Goal: Task Accomplishment & Management: Use online tool/utility

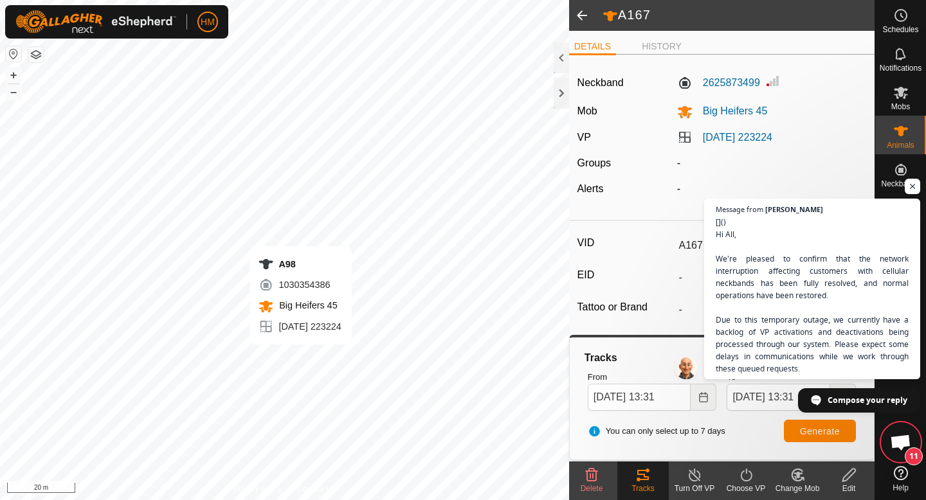
scroll to position [909, 0]
click at [578, 10] on span at bounding box center [582, 15] width 26 height 31
type input "A165"
type input "-"
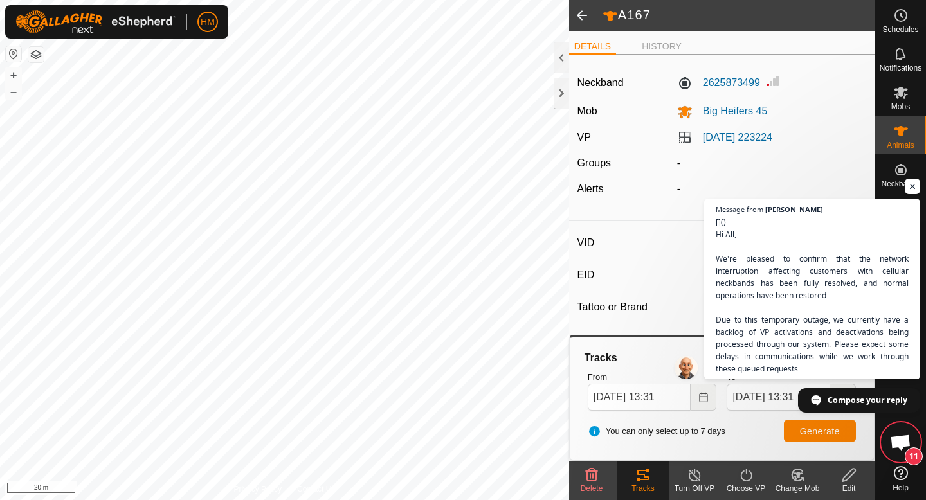
type input "-"
click at [584, 14] on span at bounding box center [582, 15] width 26 height 31
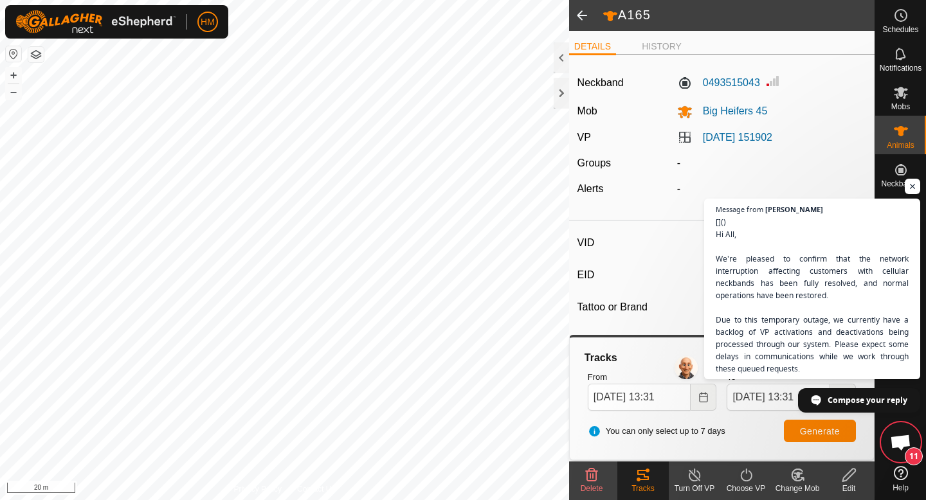
type input "A168"
type input "-"
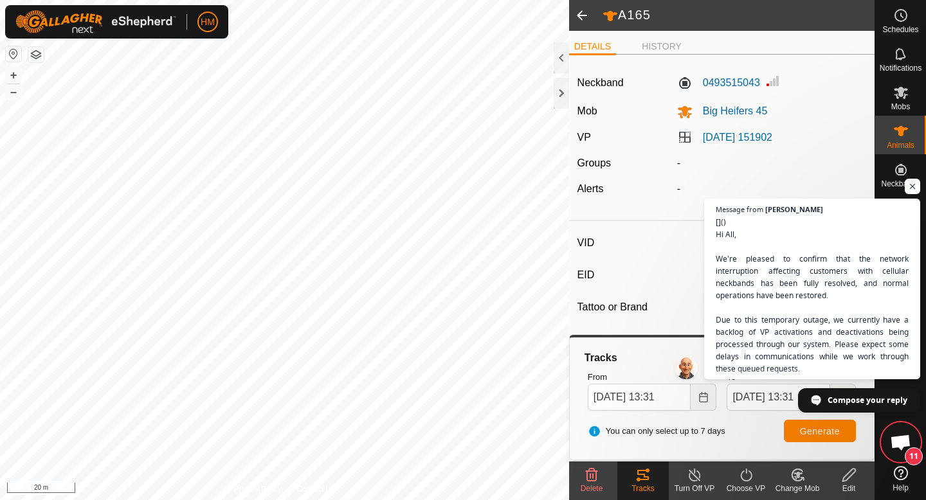
type input "-"
click at [916, 190] on span "Open chat" at bounding box center [912, 187] width 16 height 16
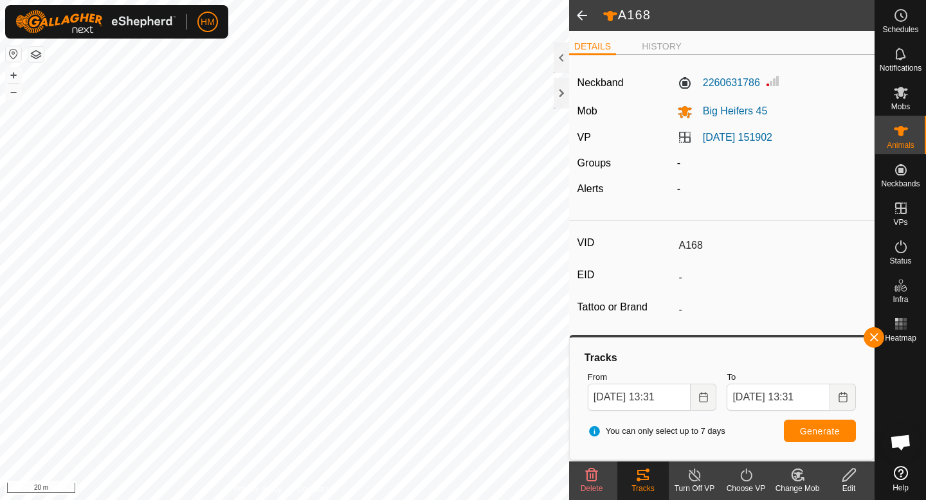
click at [584, 11] on span at bounding box center [582, 15] width 26 height 31
type input "A171"
type input "-"
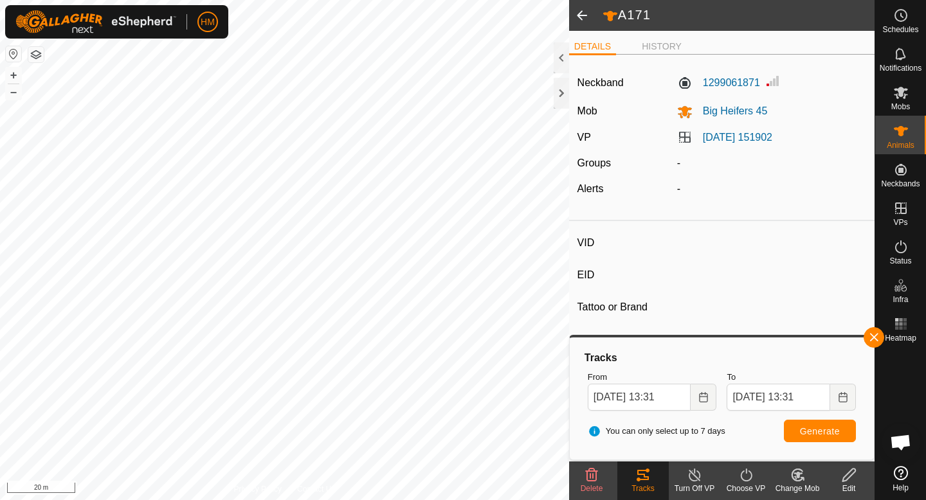
type input "-"
click at [562, 55] on div at bounding box center [560, 57] width 15 height 31
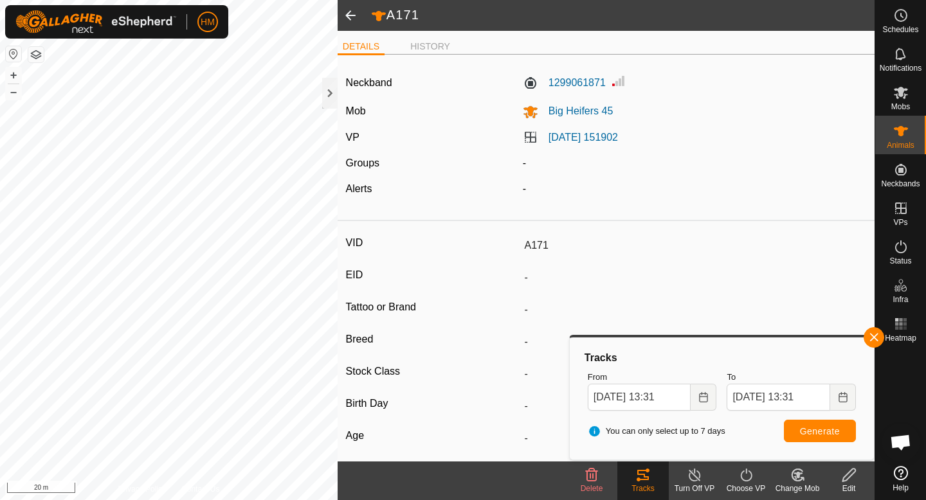
click at [337, 91] on div "Neckband 1299061871 Mob Big Heifers 45 VP 2025-09-17 151902 Groups - Alerts -" at bounding box center [605, 140] width 537 height 150
click at [330, 91] on div at bounding box center [329, 93] width 15 height 31
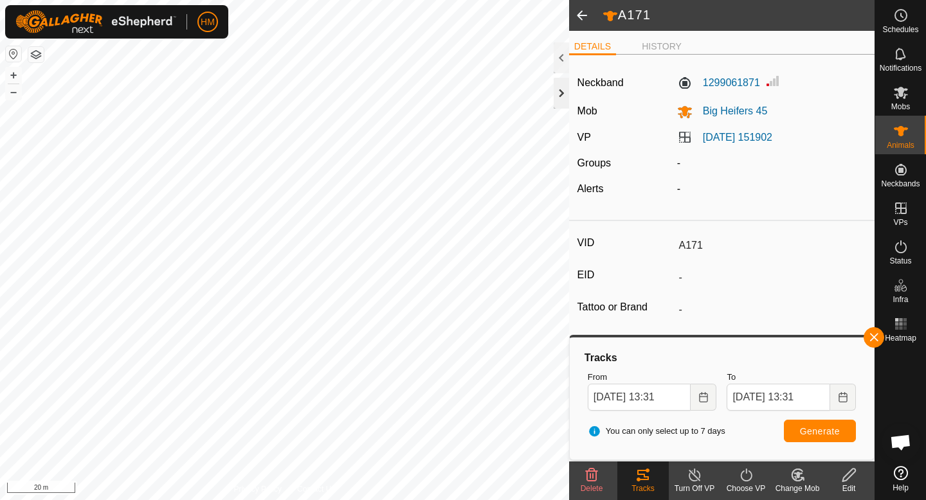
click at [563, 92] on div at bounding box center [560, 93] width 15 height 31
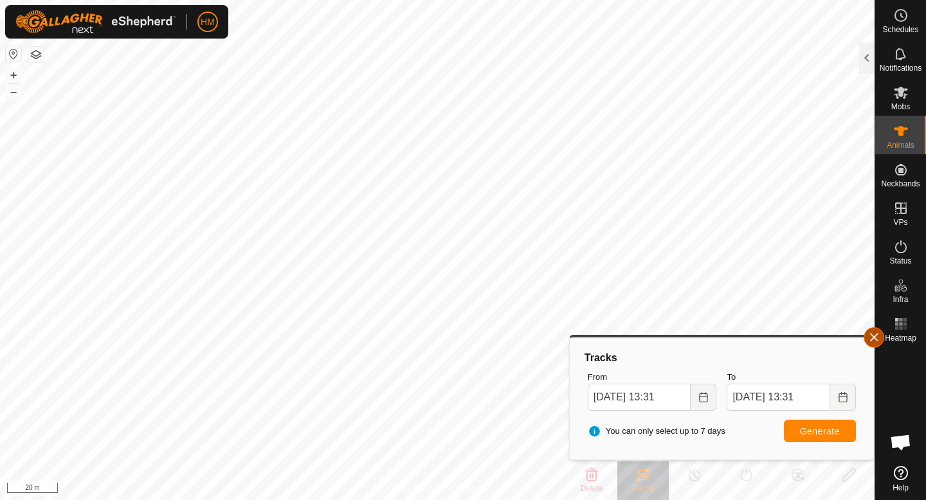
click at [878, 332] on button "button" at bounding box center [873, 337] width 21 height 21
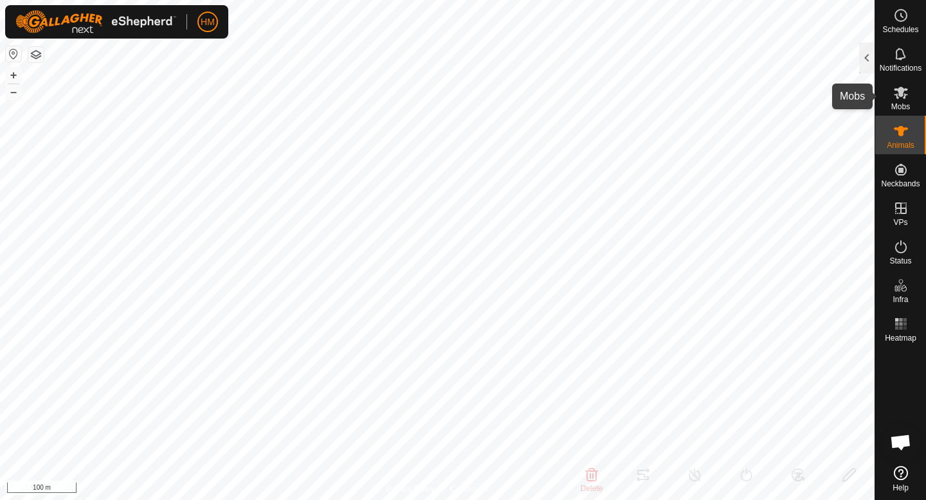
click at [905, 91] on icon at bounding box center [900, 92] width 15 height 15
click at [869, 53] on div at bounding box center [866, 57] width 15 height 31
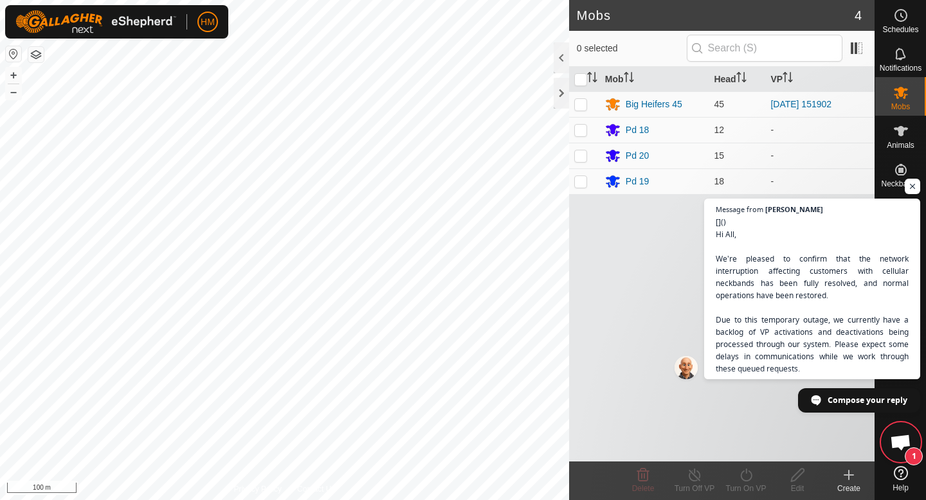
scroll to position [1190, 0]
click at [897, 444] on span "Open chat" at bounding box center [900, 444] width 21 height 18
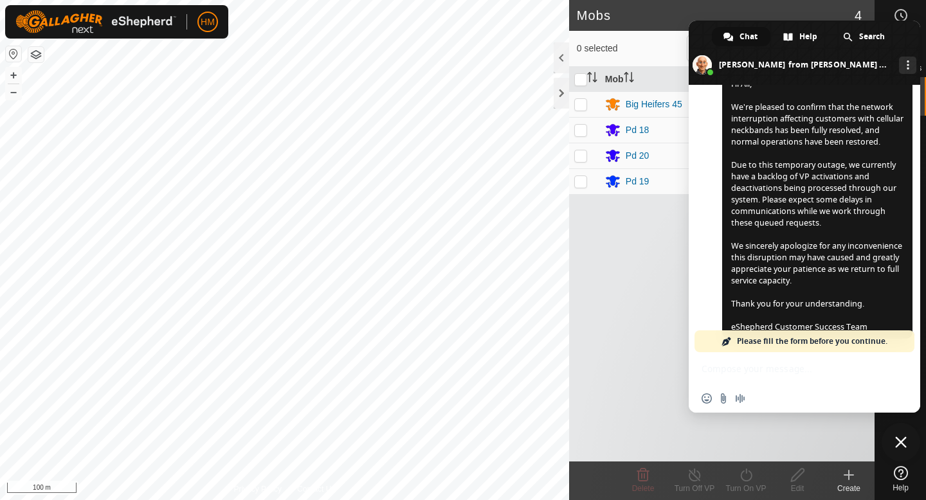
click at [614, 343] on div "Mob Head VP Big Heifers 45 45 [DATE] 151902 Pd 18 12 - Pd 20 15 - Pd 19 18 -" at bounding box center [721, 264] width 305 height 395
drag, startPoint x: 706, startPoint y: 39, endPoint x: 857, endPoint y: 94, distance: 160.5
click at [857, 94] on div "Chat Help Search [PERSON_NAME] from [PERSON_NAME] eShepherd More channels [PERS…" at bounding box center [803, 217] width 231 height 392
click at [902, 451] on span "Close chat" at bounding box center [900, 442] width 39 height 39
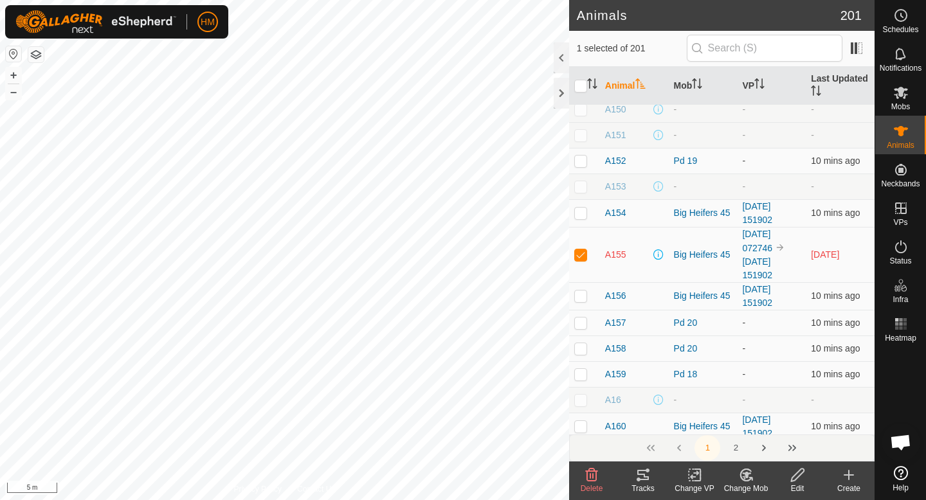
scroll to position [1523, 0]
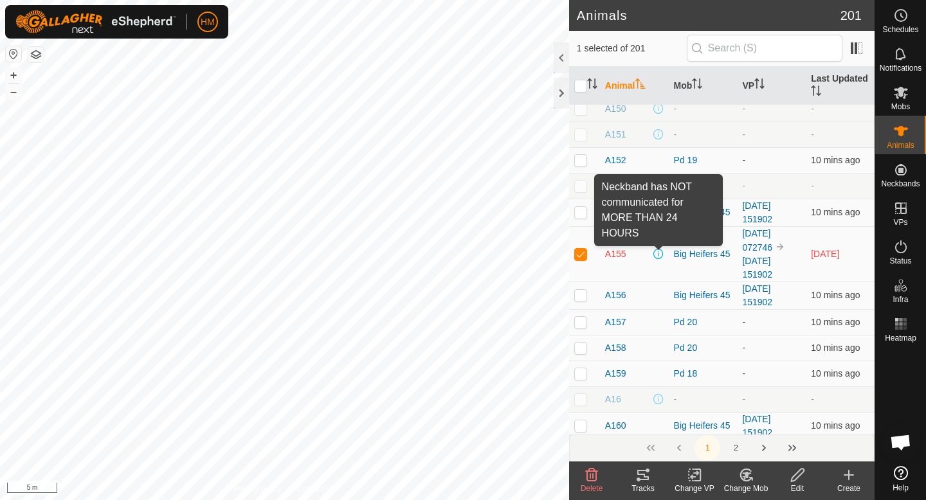
click at [655, 254] on span at bounding box center [658, 254] width 10 height 10
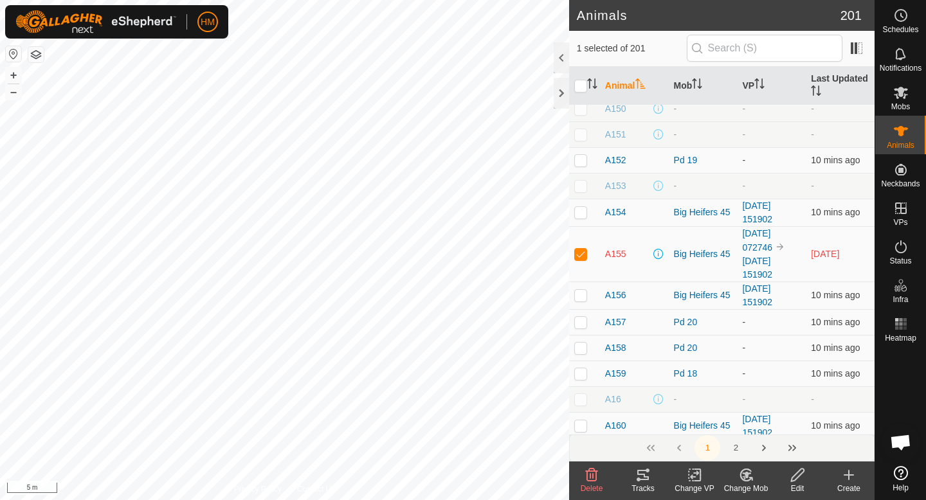
click at [589, 478] on icon at bounding box center [591, 474] width 15 height 15
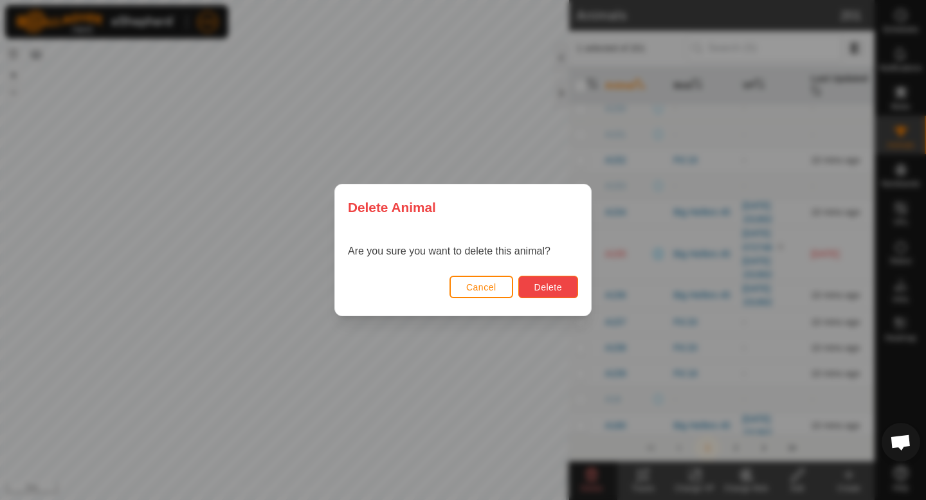
click at [539, 286] on span "Delete" at bounding box center [548, 287] width 28 height 10
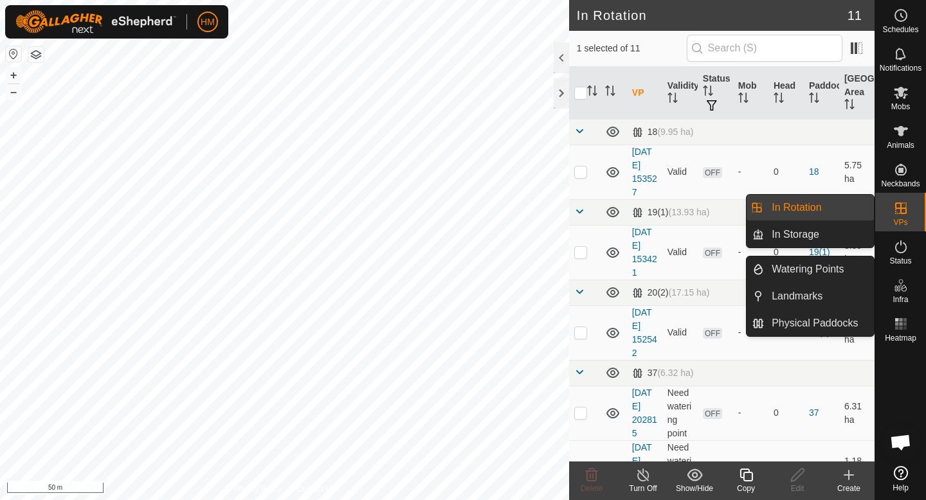
click at [803, 209] on link "In Rotation" at bounding box center [819, 208] width 110 height 26
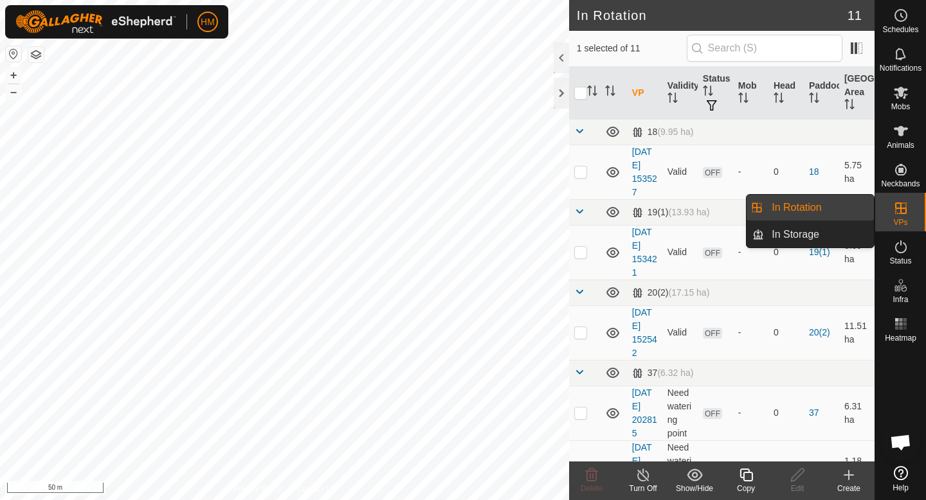
click at [809, 204] on link "In Rotation" at bounding box center [819, 208] width 110 height 26
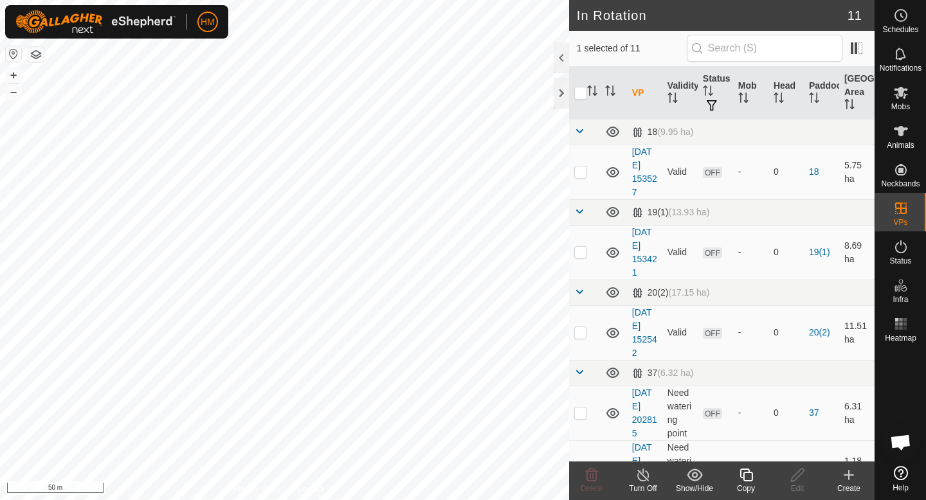
click at [850, 483] on div "Create" at bounding box center [848, 489] width 51 height 12
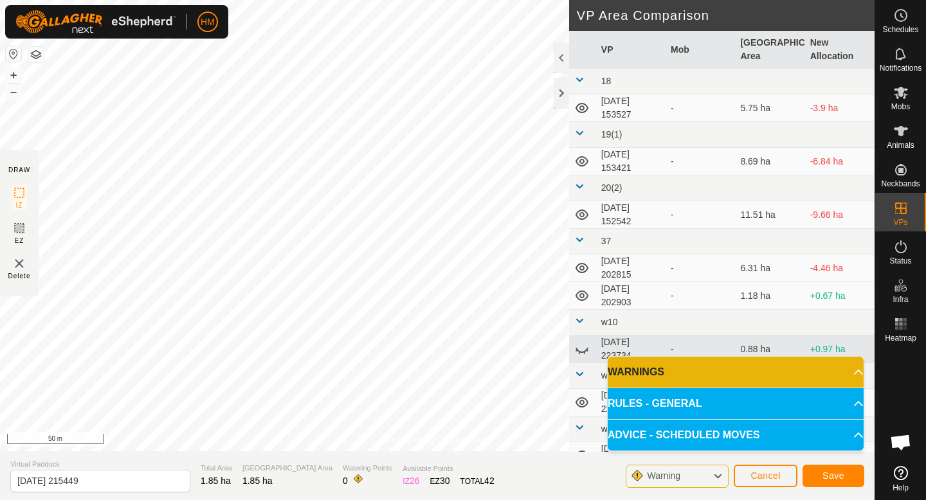
click at [0, 469] on div "Privacy Policy Contact Us + – ⇧ i 50 m DRAW IZ EZ Delete VP Area Comparison VP …" at bounding box center [437, 250] width 874 height 500
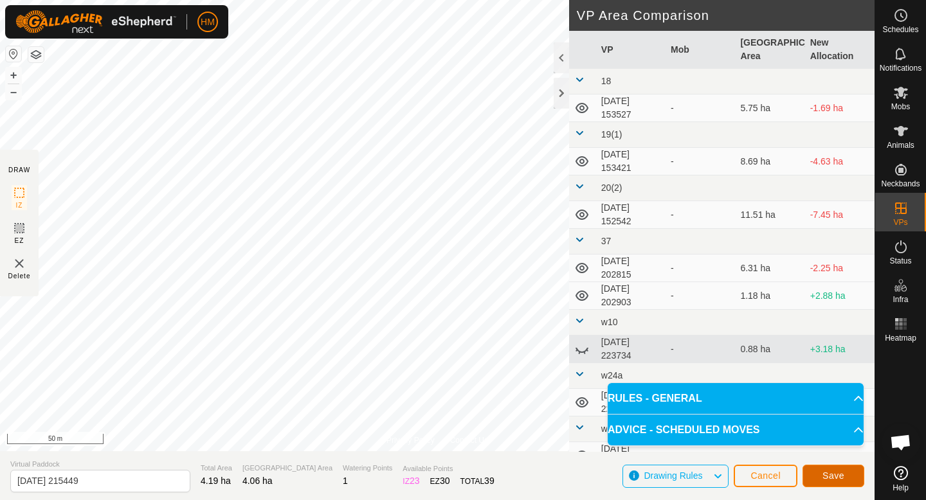
click at [821, 474] on button "Save" at bounding box center [833, 476] width 62 height 22
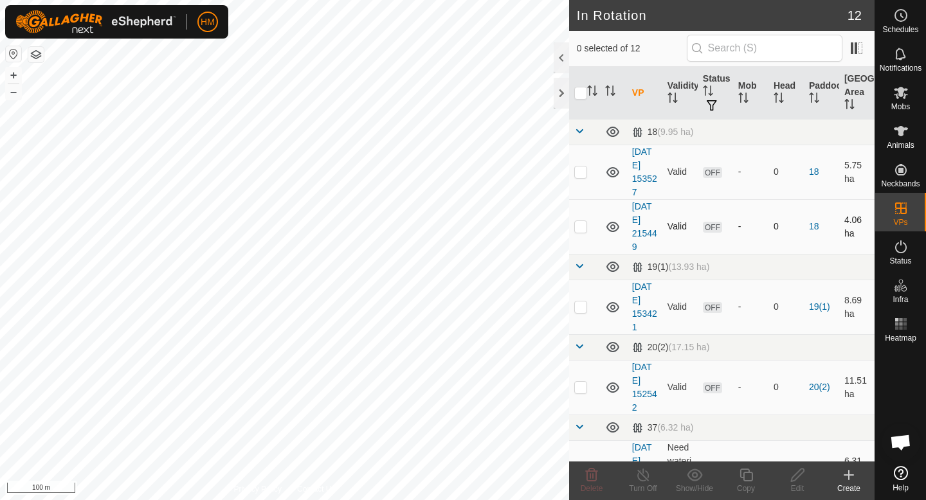
click at [569, 238] on div "In Rotation 12 0 selected of 12 VP Validity Status Mob Head Paddock Grazing Are…" at bounding box center [437, 250] width 874 height 500
click at [848, 476] on icon at bounding box center [848, 475] width 0 height 9
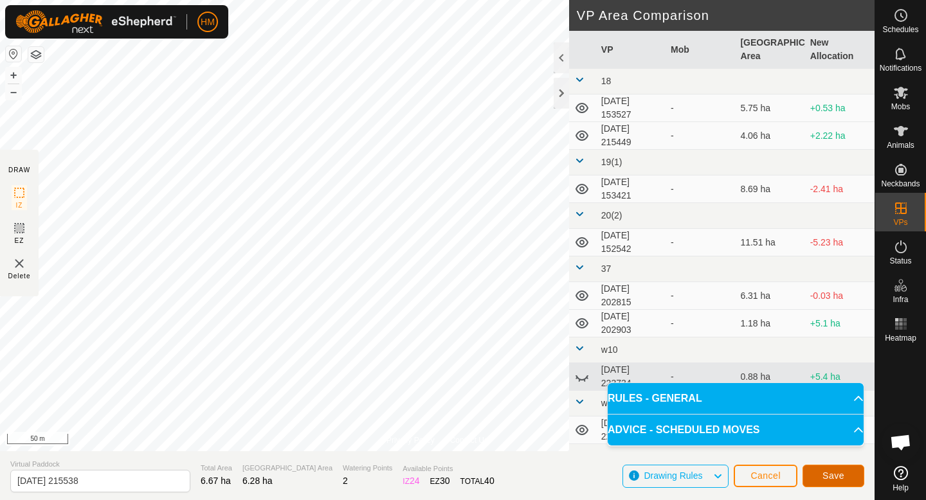
click at [841, 472] on span "Save" at bounding box center [833, 476] width 22 height 10
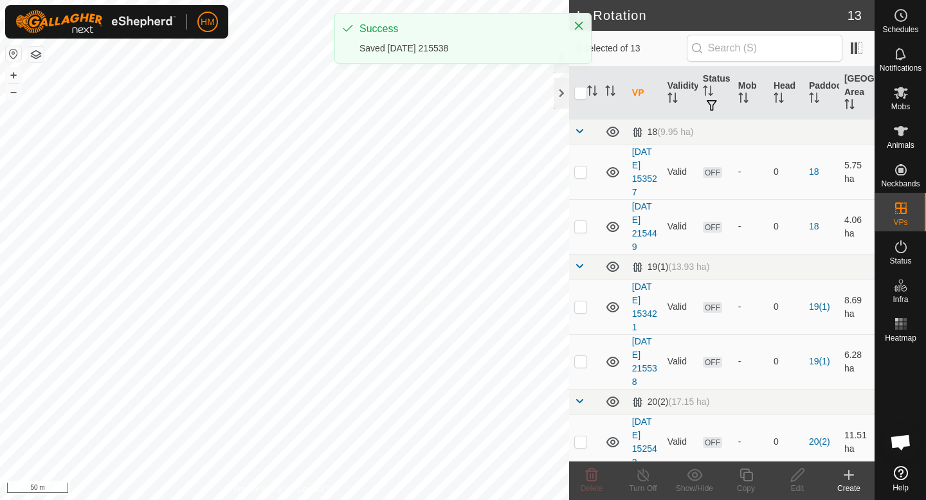
click at [851, 487] on div "Create" at bounding box center [848, 489] width 51 height 12
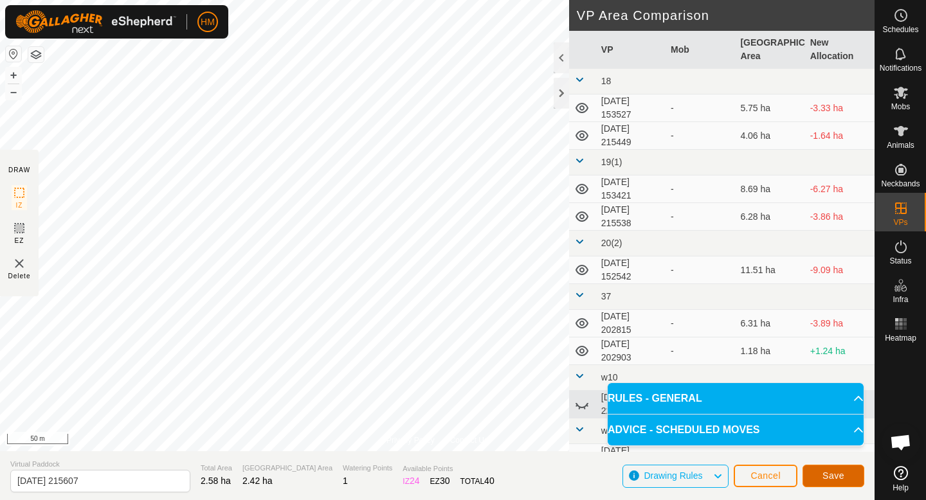
click at [838, 476] on span "Save" at bounding box center [833, 476] width 22 height 10
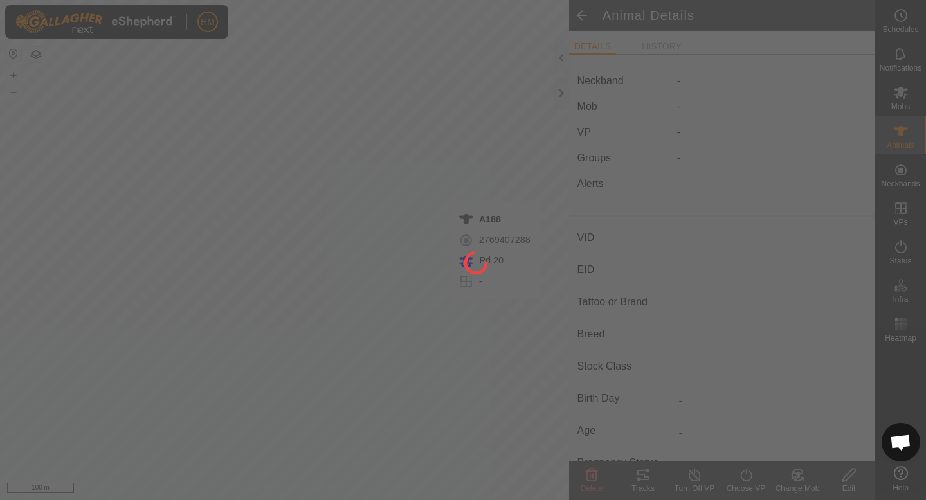
type input "A199"
type input "-"
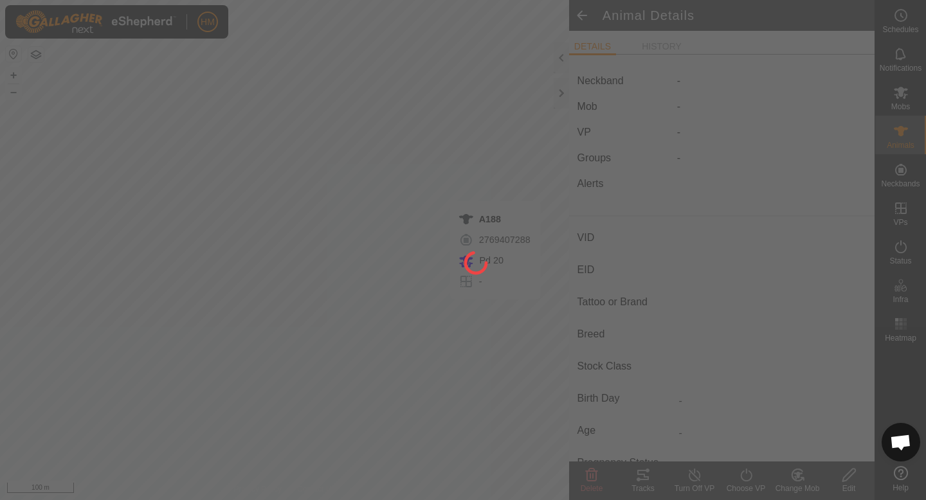
type input "-"
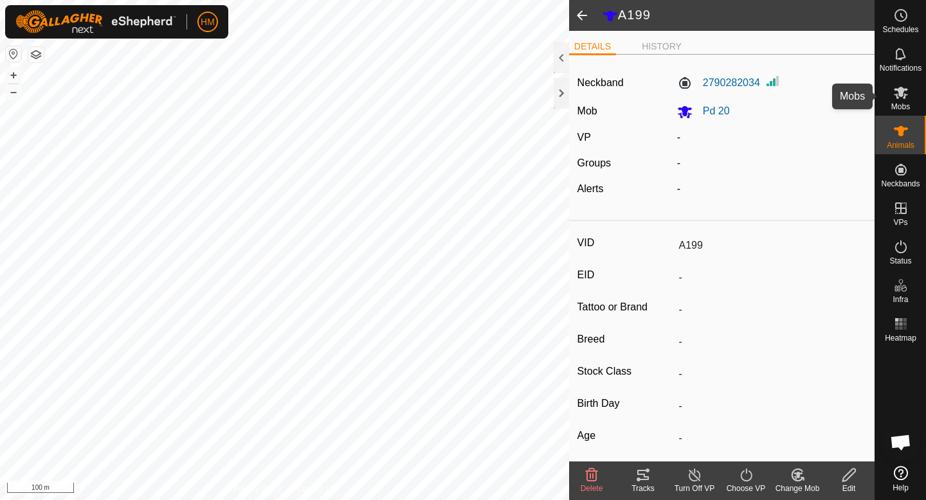
click at [910, 93] on es-mob-svg-icon at bounding box center [900, 92] width 23 height 21
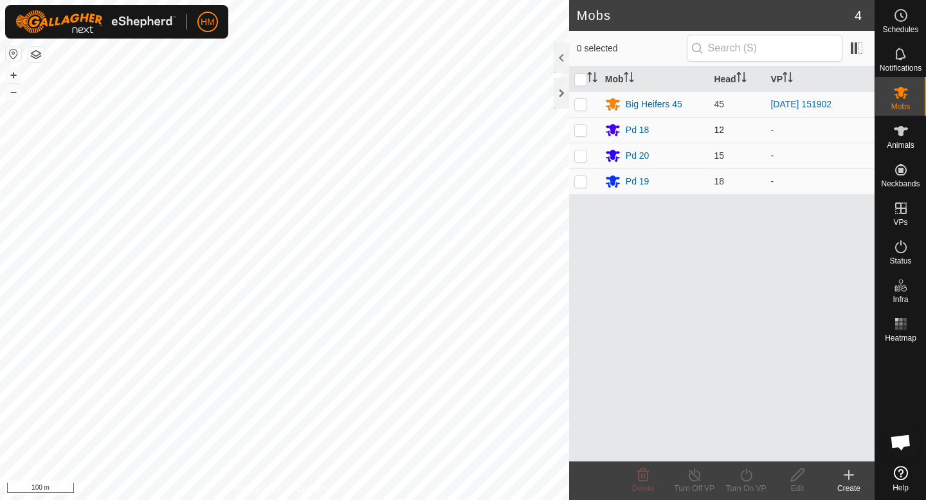
click at [585, 130] on p-checkbox at bounding box center [580, 130] width 13 height 10
checkbox input "false"
click at [584, 154] on p-checkbox at bounding box center [580, 155] width 13 height 10
checkbox input "true"
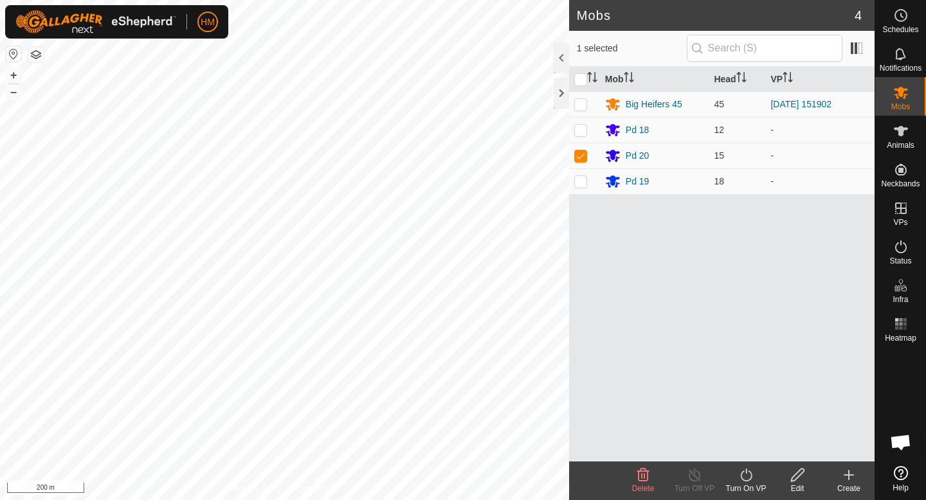
click at [744, 485] on div "Turn On VP" at bounding box center [745, 489] width 51 height 12
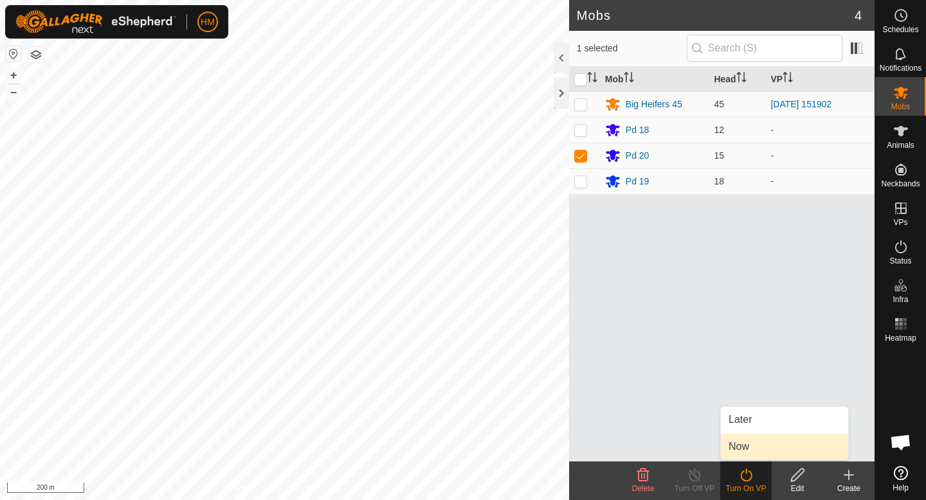
click at [757, 448] on link "Now" at bounding box center [784, 447] width 127 height 26
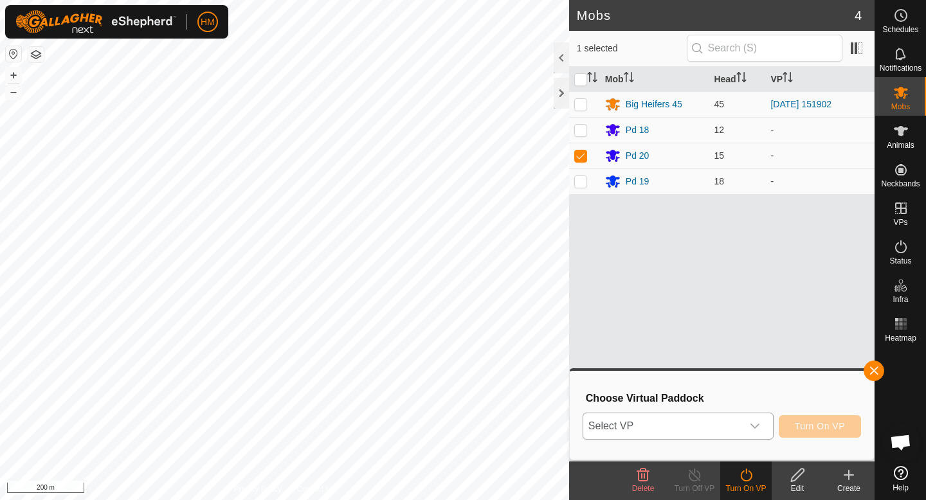
click at [754, 424] on icon "dropdown trigger" at bounding box center [754, 426] width 10 height 10
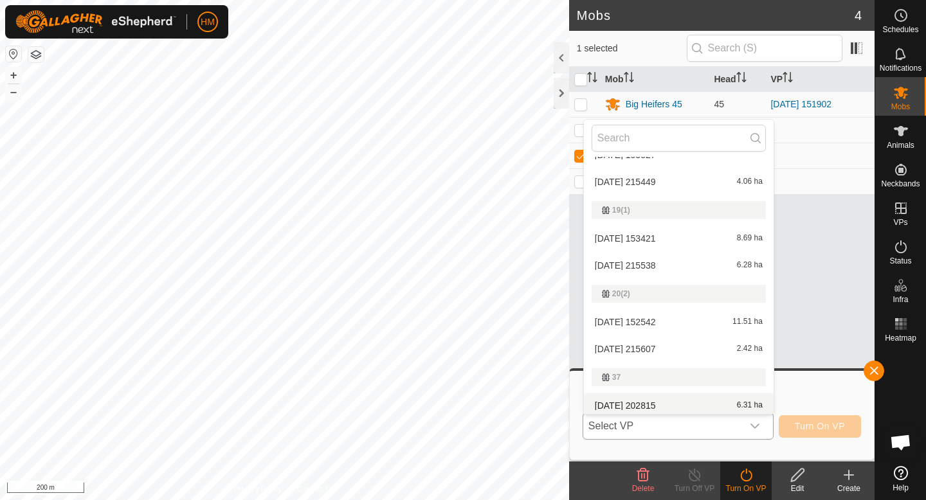
scroll to position [49, 0]
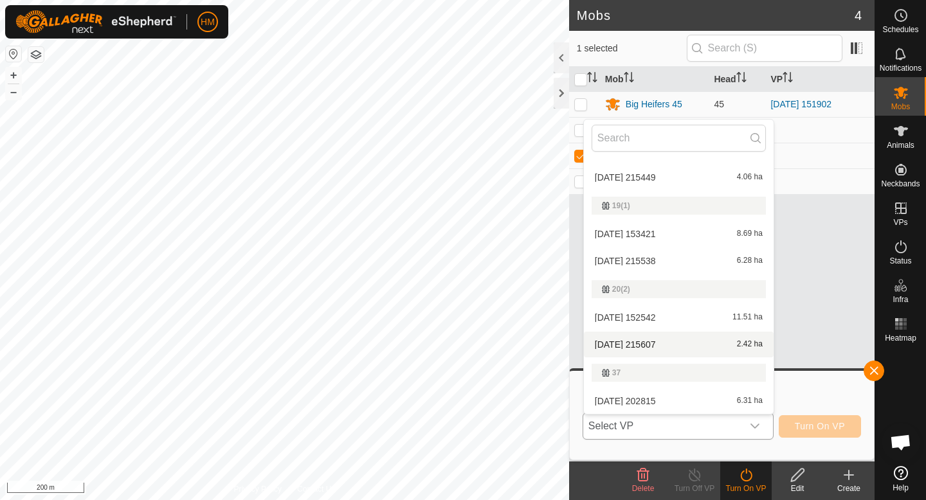
click at [689, 345] on li "[DATE] 215607 2.42 ha" at bounding box center [679, 345] width 190 height 26
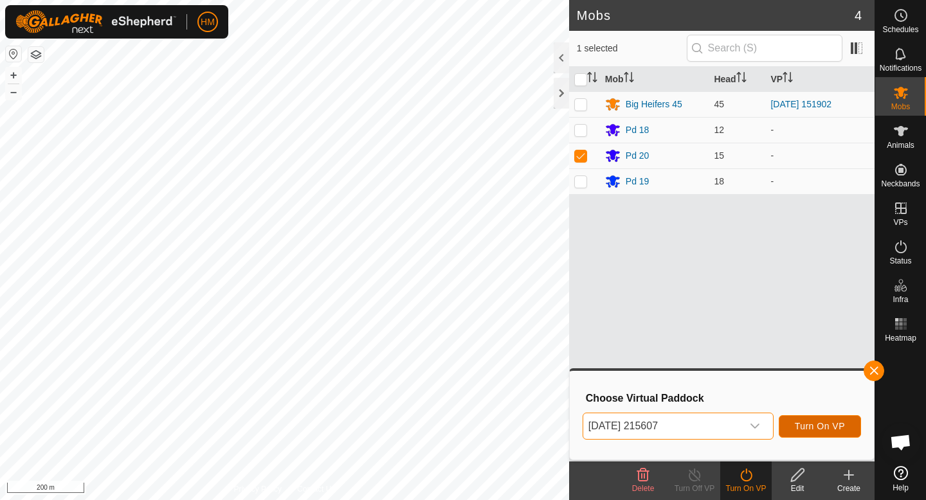
click at [825, 421] on span "Turn On VP" at bounding box center [819, 426] width 50 height 10
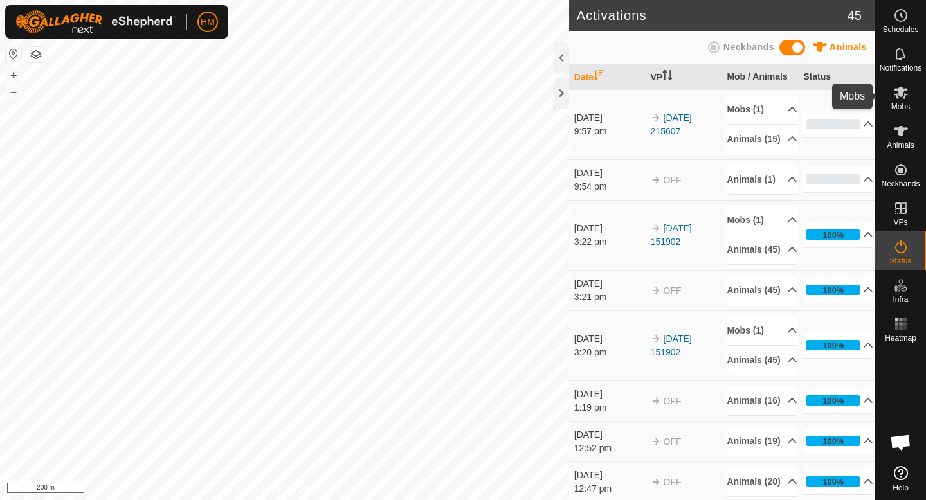
click at [891, 86] on es-mob-svg-icon at bounding box center [900, 92] width 23 height 21
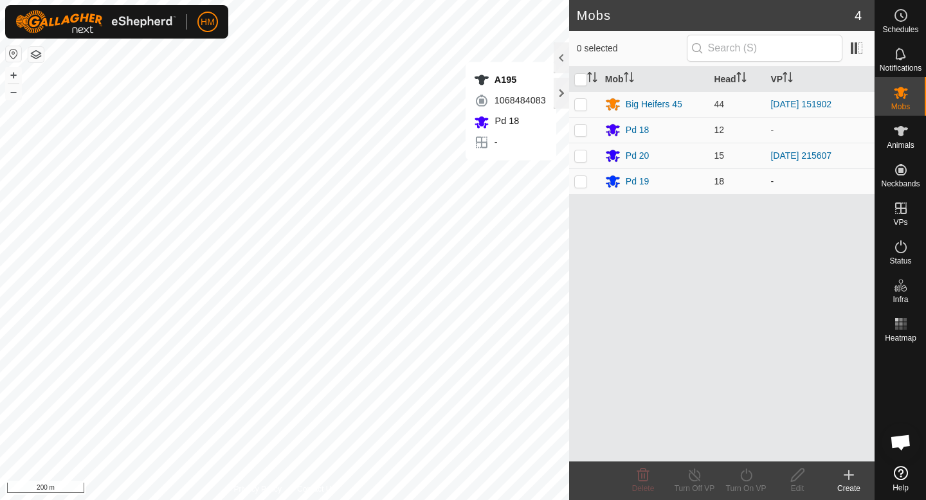
click at [583, 183] on p-checkbox at bounding box center [580, 181] width 13 height 10
checkbox input "true"
click at [746, 484] on div "Turn On VP" at bounding box center [745, 489] width 51 height 12
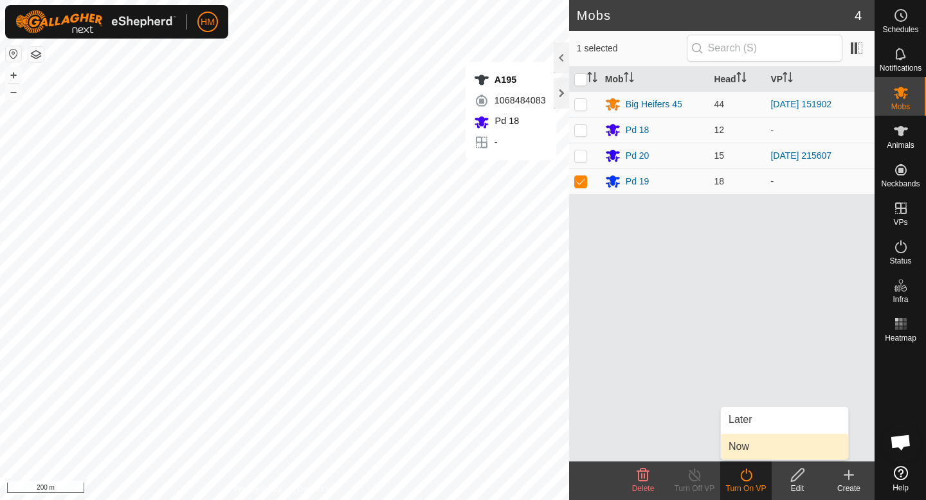
click at [760, 449] on link "Now" at bounding box center [784, 447] width 127 height 26
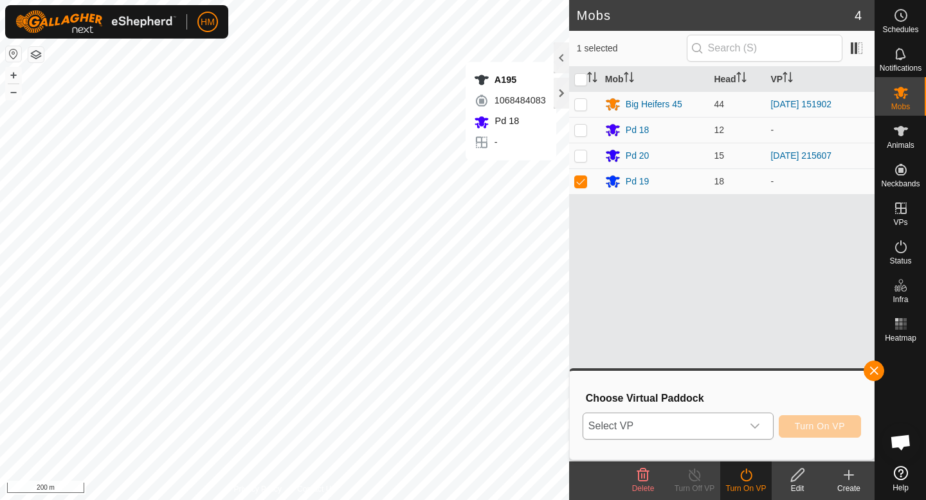
click at [760, 429] on div "dropdown trigger" at bounding box center [755, 426] width 26 height 26
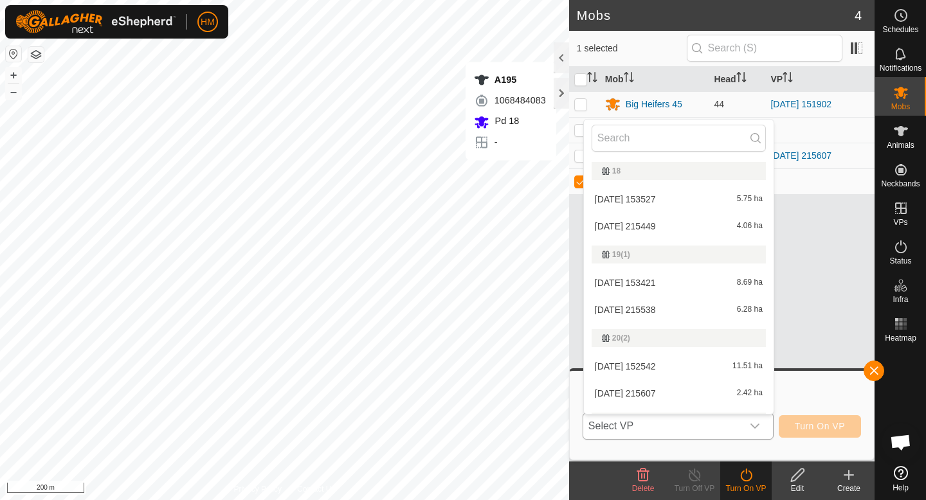
click at [681, 312] on li "[DATE] 215538 6.28 ha" at bounding box center [679, 310] width 190 height 26
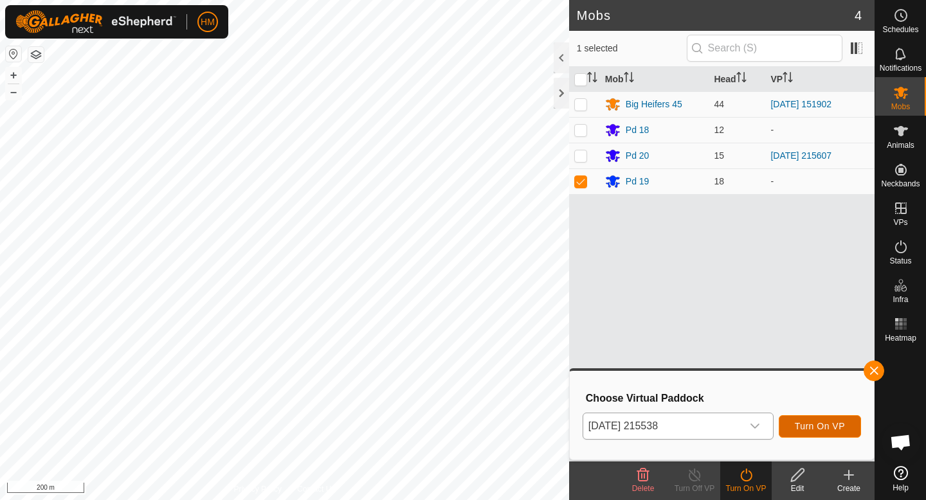
click at [819, 429] on span "Turn On VP" at bounding box center [819, 426] width 50 height 10
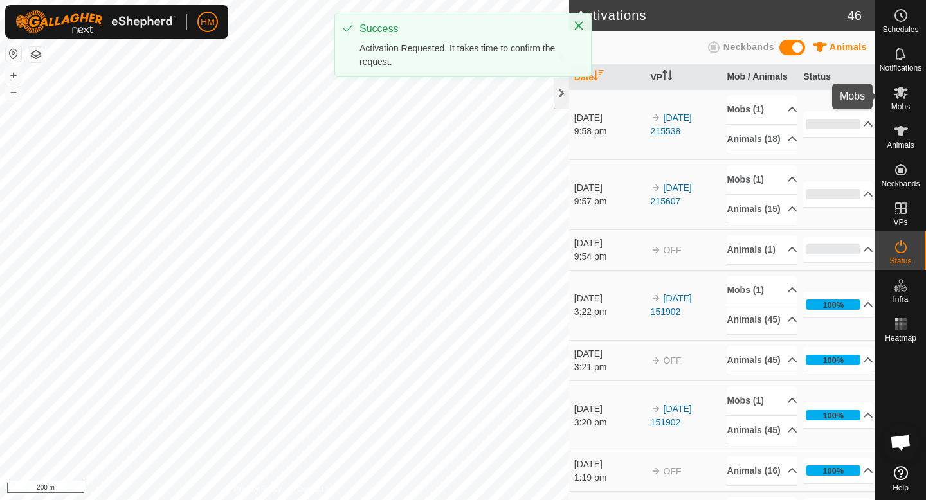
click at [906, 94] on icon at bounding box center [900, 92] width 15 height 15
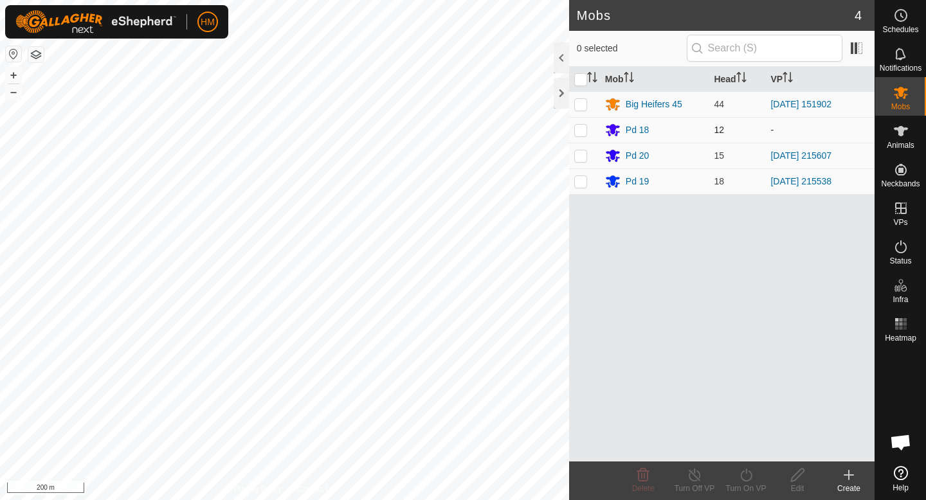
click at [582, 132] on p-checkbox at bounding box center [580, 130] width 13 height 10
checkbox input "true"
click at [746, 490] on div "Turn On VP" at bounding box center [745, 489] width 51 height 12
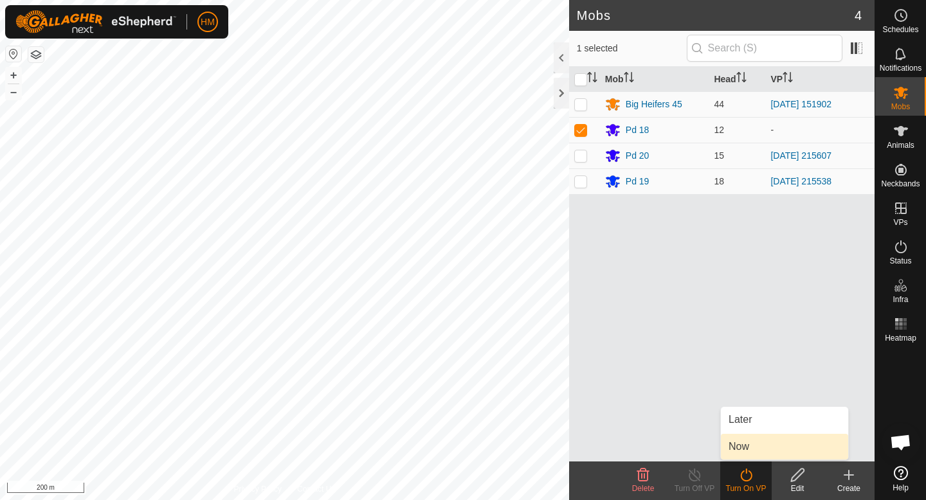
click at [750, 445] on link "Now" at bounding box center [784, 447] width 127 height 26
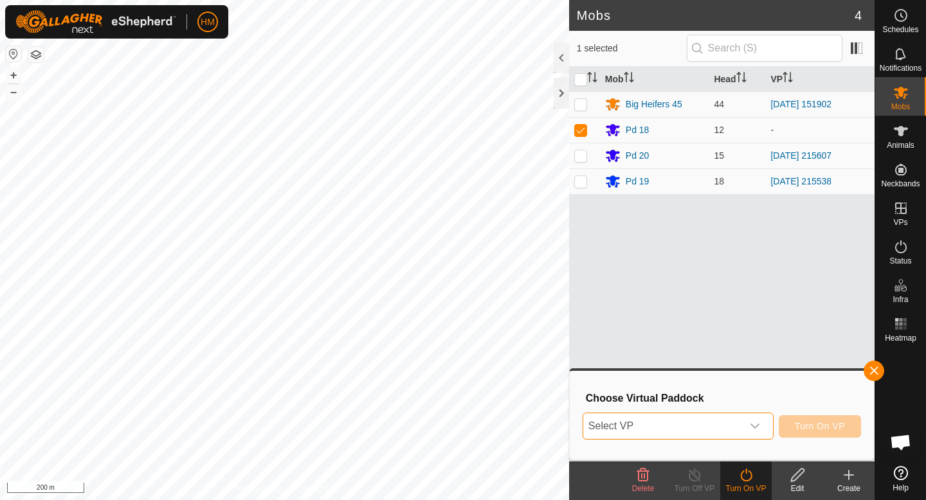
click at [727, 423] on span "Select VP" at bounding box center [662, 426] width 159 height 26
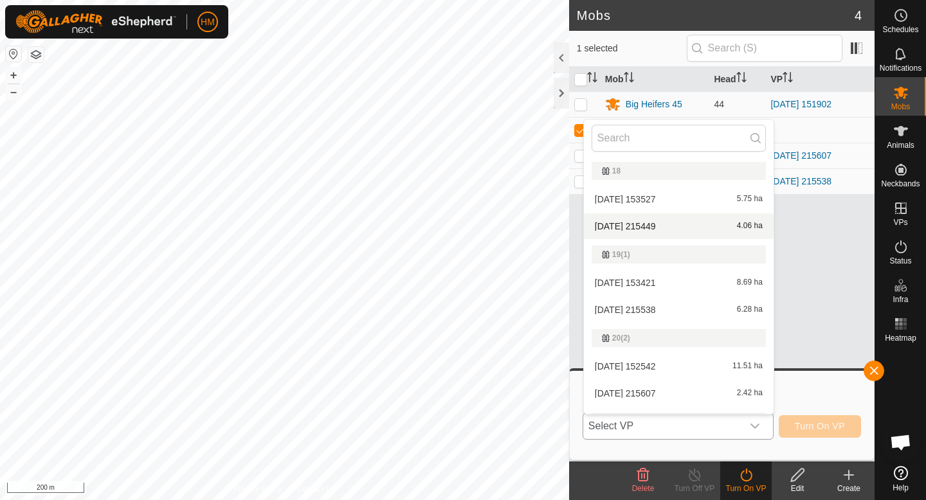
click at [697, 225] on li "[DATE] 215449 4.06 ha" at bounding box center [679, 226] width 190 height 26
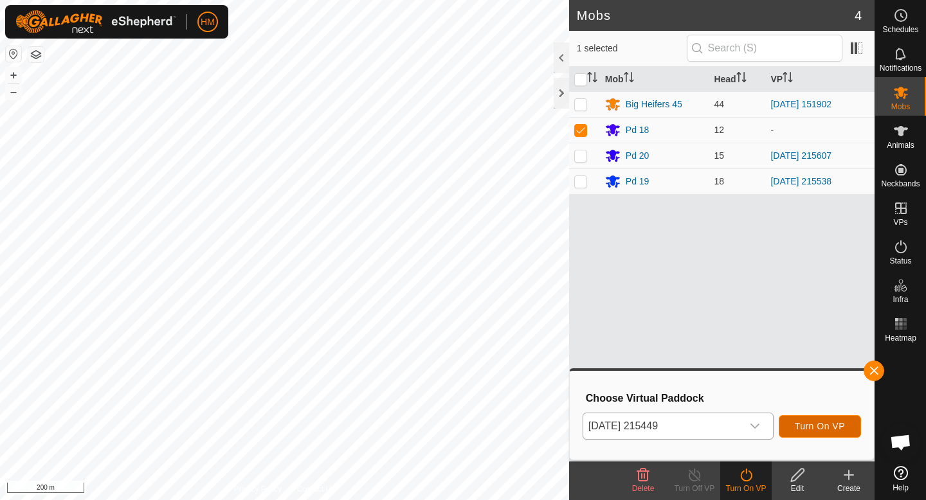
click at [810, 422] on span "Turn On VP" at bounding box center [819, 426] width 50 height 10
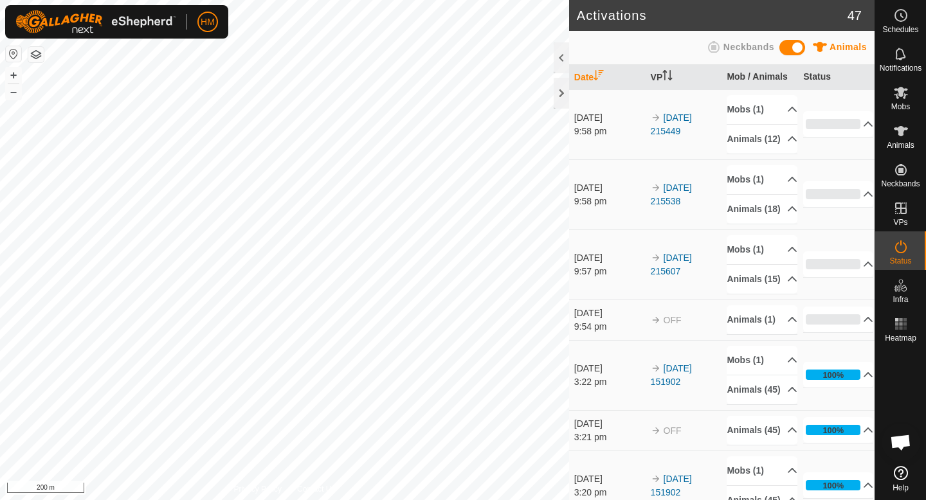
click at [616, 199] on div "Activations 47 Animals Neckbands Date VP Mob / Animals Status [DATE] 9:58 pm 20…" at bounding box center [437, 250] width 874 height 500
click at [904, 92] on icon at bounding box center [900, 92] width 15 height 15
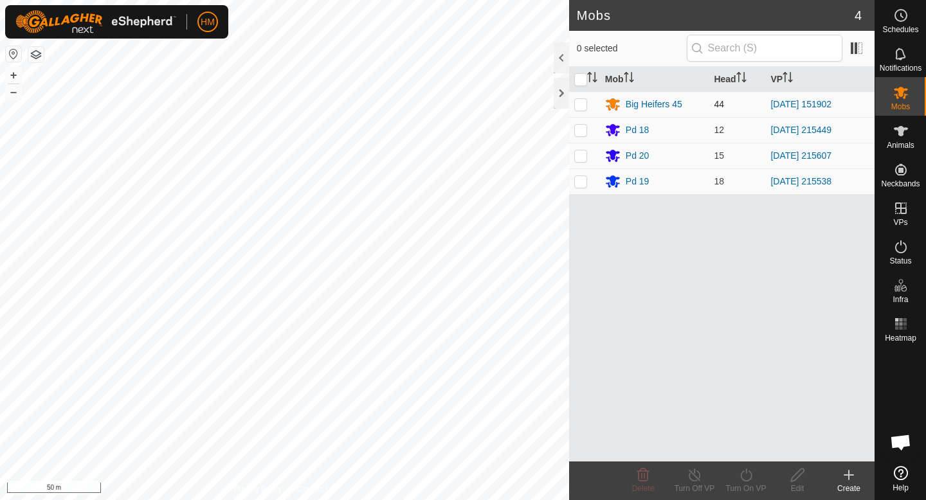
click at [578, 105] on p-checkbox at bounding box center [580, 104] width 13 height 10
checkbox input "true"
click at [694, 478] on icon at bounding box center [694, 474] width 16 height 15
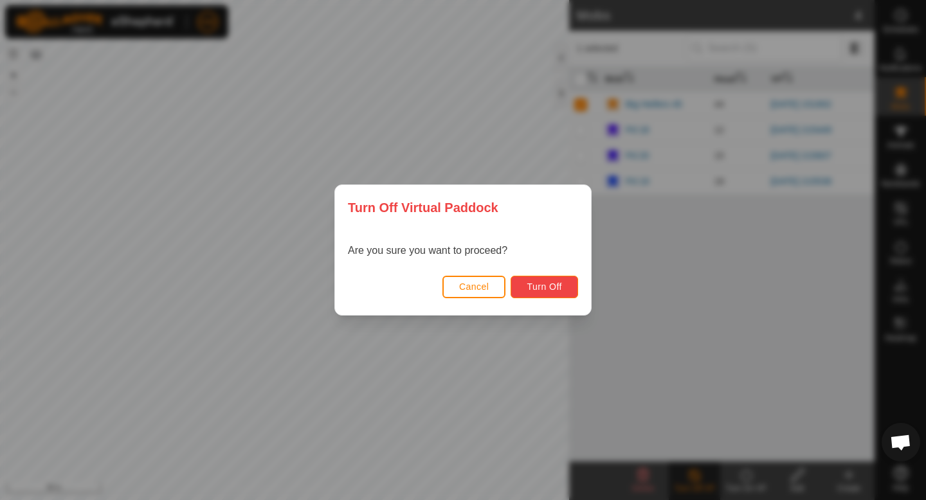
click at [532, 280] on button "Turn Off" at bounding box center [543, 287] width 67 height 22
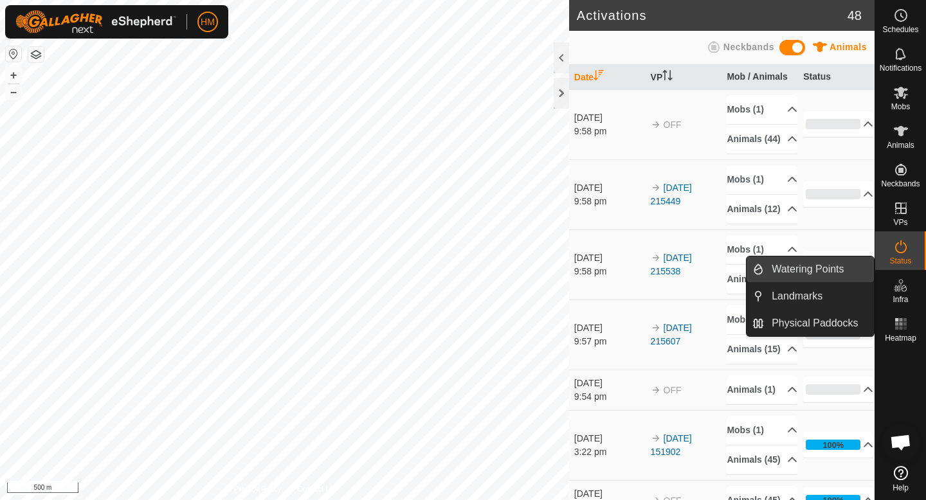
click at [819, 280] on link "Watering Points" at bounding box center [819, 269] width 110 height 26
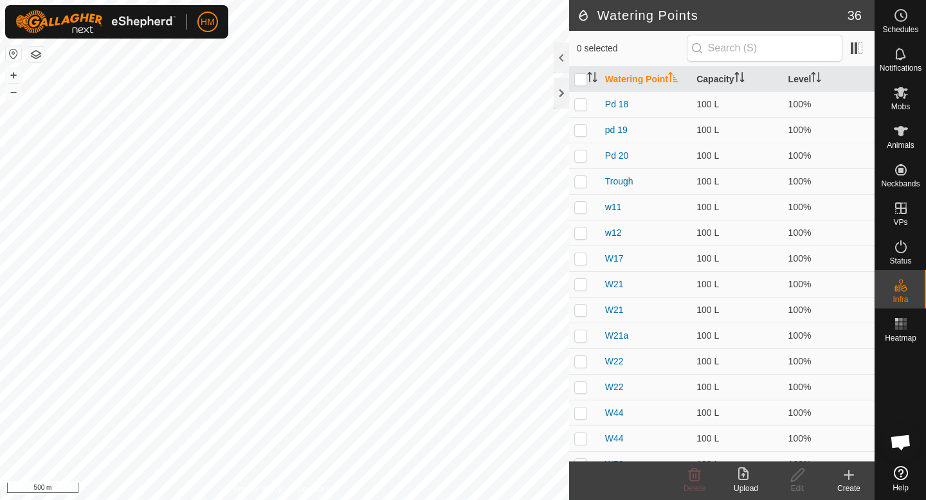
click at [850, 475] on icon at bounding box center [848, 475] width 9 height 0
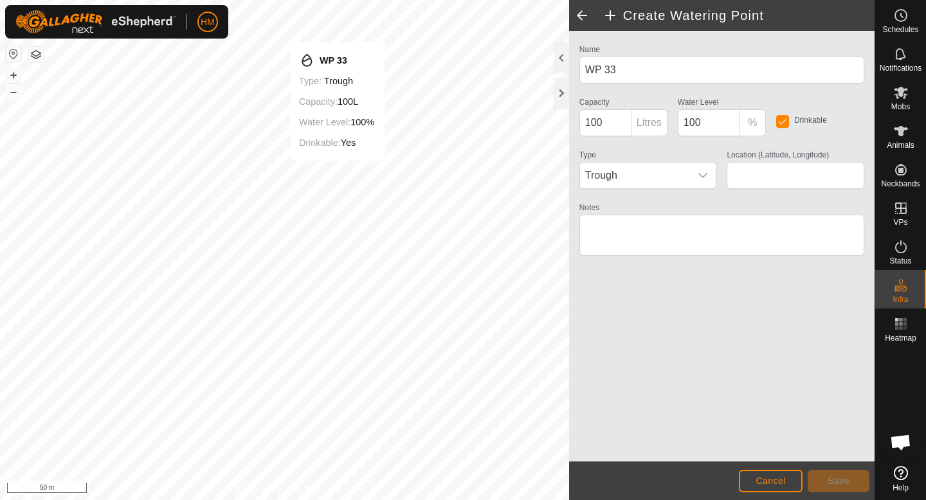
type input "-45.584096, 167.942727"
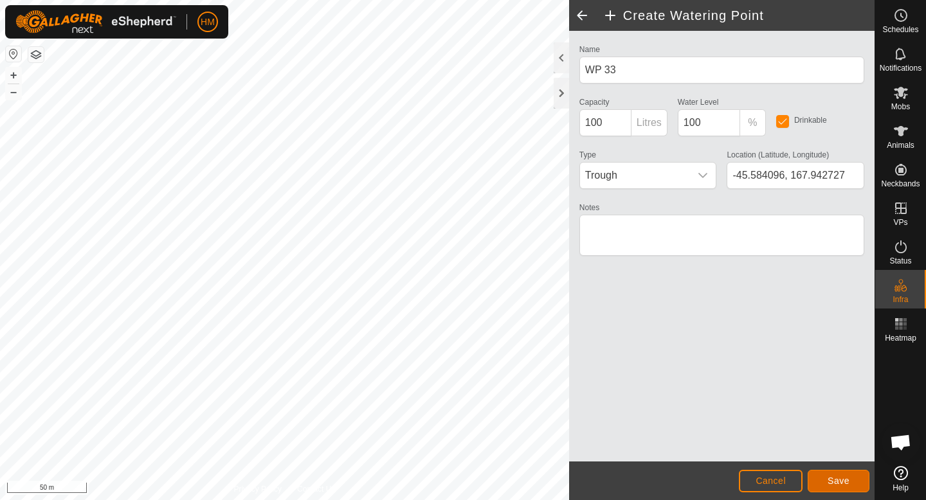
click at [839, 476] on span "Save" at bounding box center [838, 481] width 22 height 10
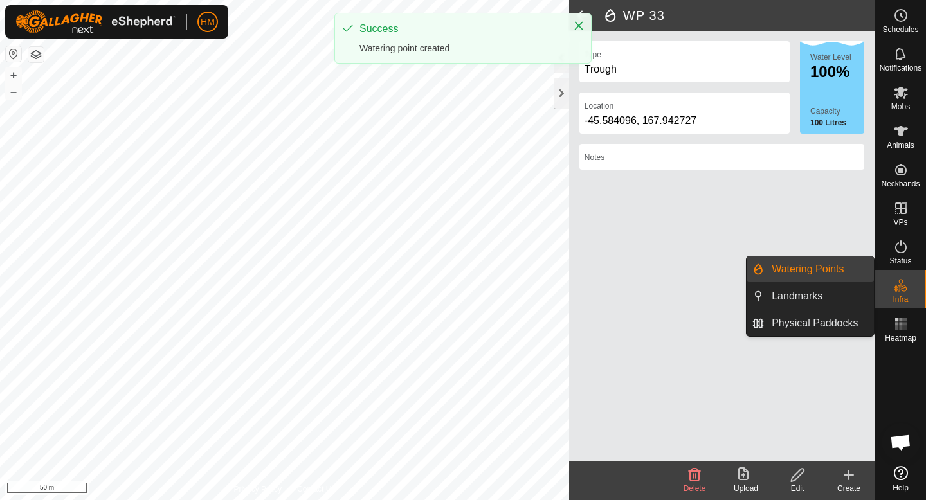
click at [780, 272] on link "Watering Points" at bounding box center [819, 269] width 110 height 26
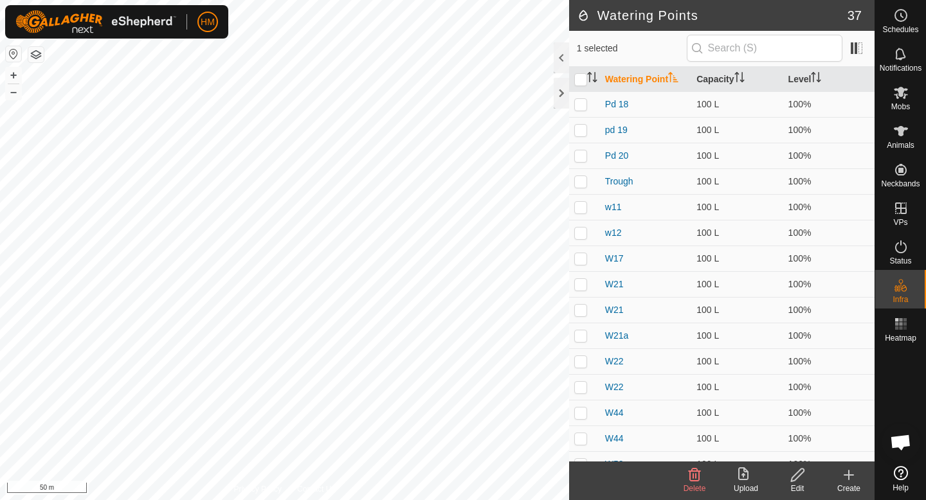
click at [843, 474] on icon at bounding box center [848, 474] width 15 height 15
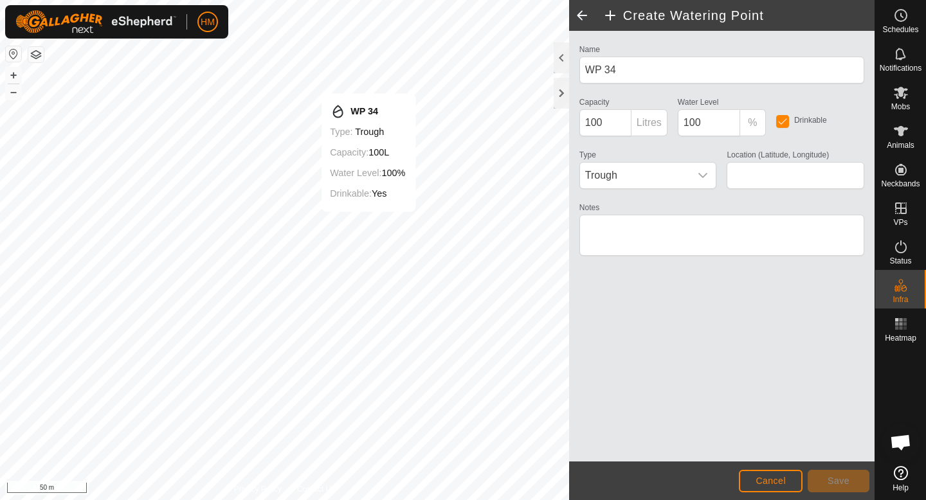
type input "-45.583716, 167.940455"
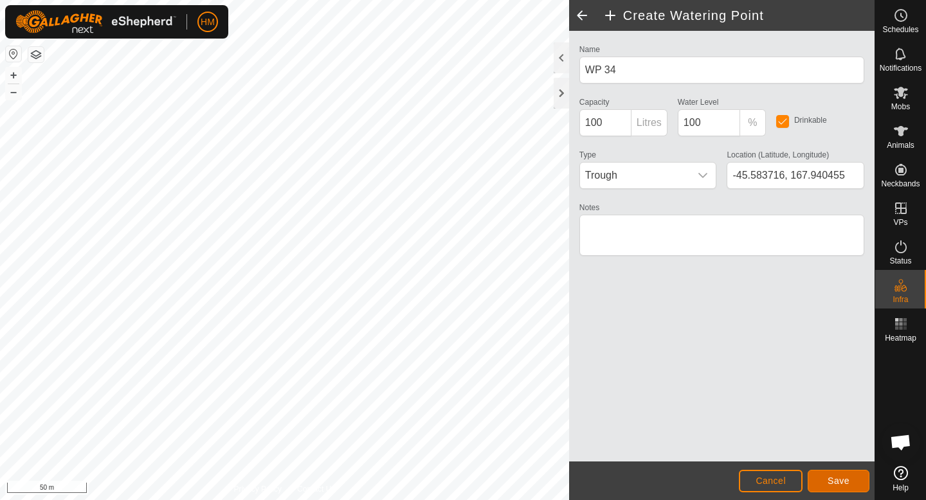
click at [852, 483] on button "Save" at bounding box center [838, 481] width 62 height 22
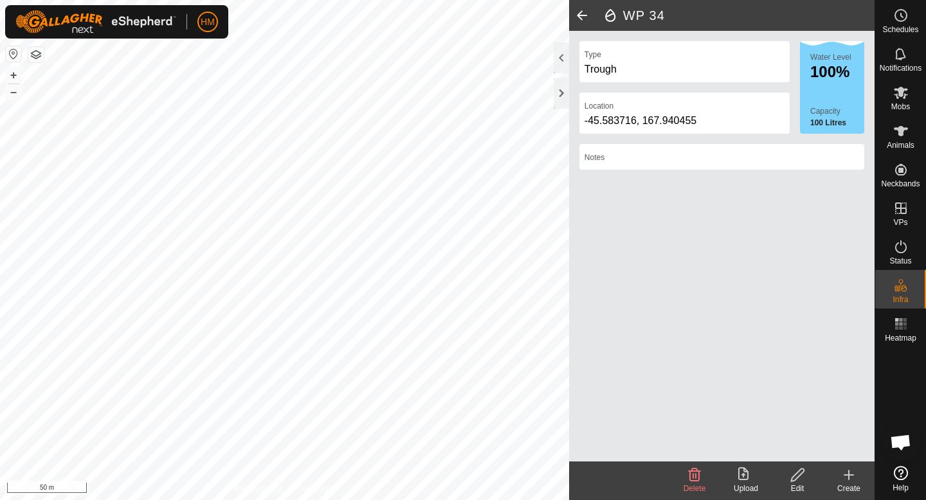
click at [851, 483] on div "Create" at bounding box center [848, 489] width 51 height 12
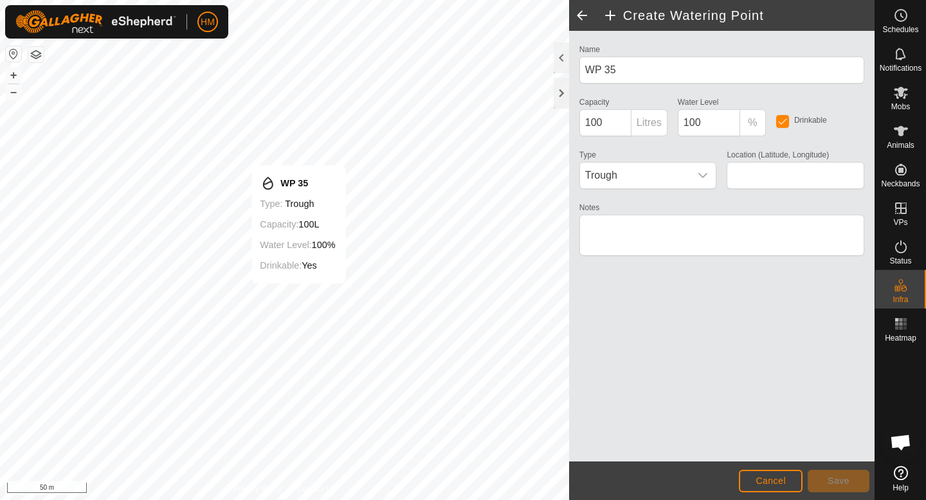
type input "-45.584417, 167.946130"
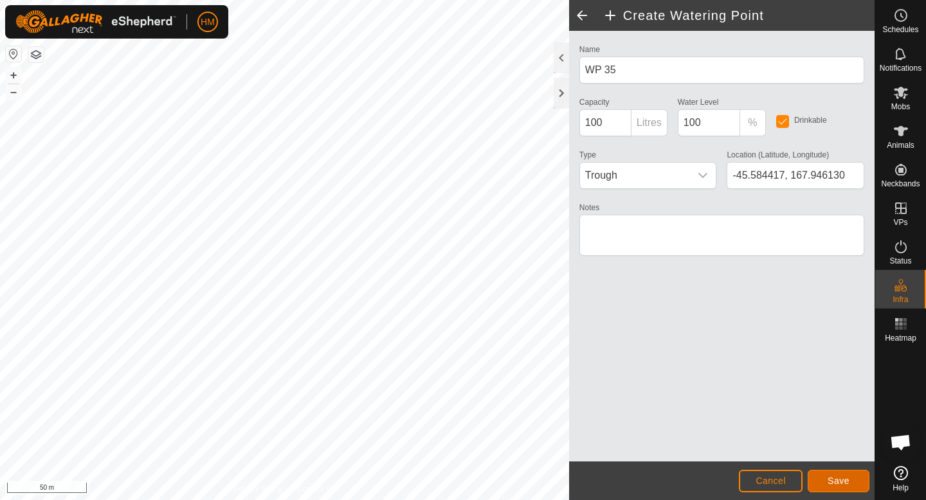
click at [842, 477] on span "Save" at bounding box center [838, 481] width 22 height 10
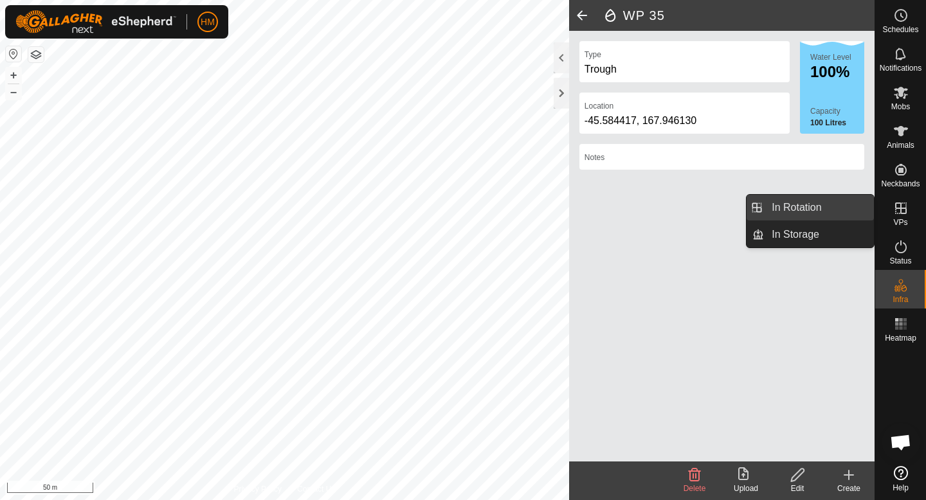
click at [787, 213] on link "In Rotation" at bounding box center [819, 208] width 110 height 26
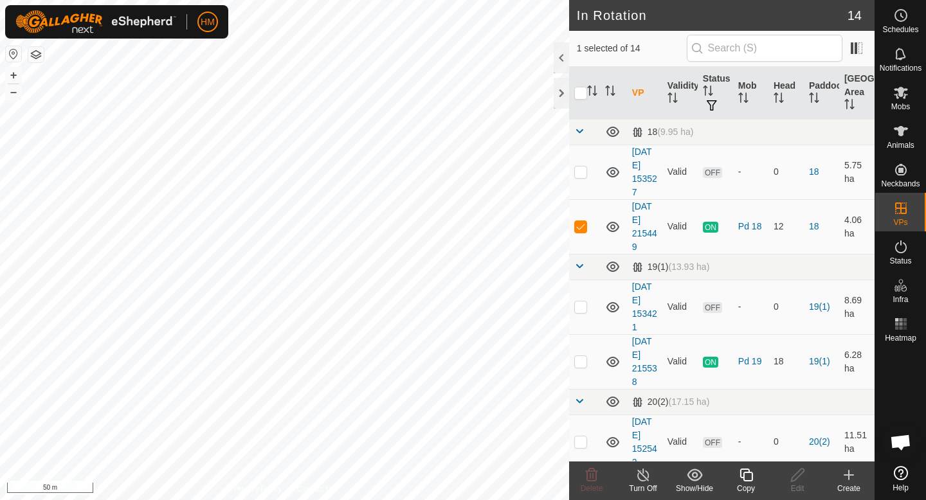
click at [848, 480] on icon at bounding box center [848, 474] width 15 height 15
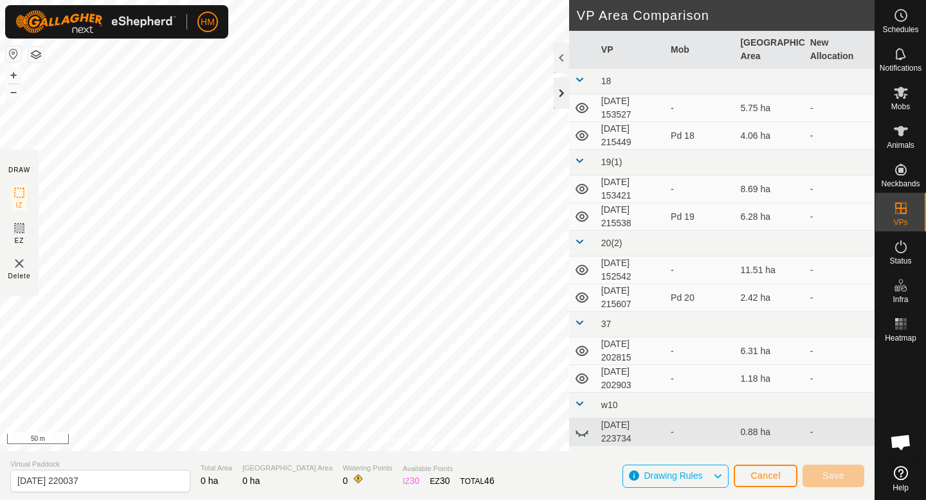
click at [554, 87] on div at bounding box center [560, 93] width 15 height 31
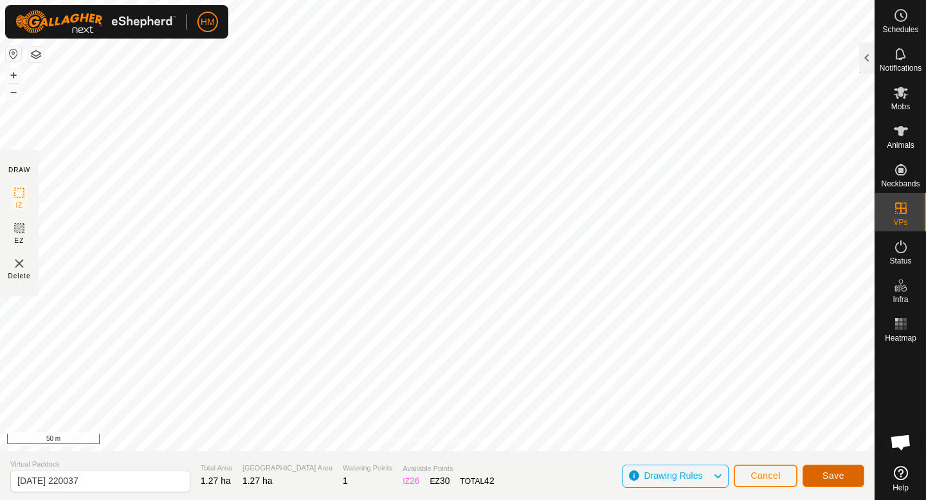
click at [825, 474] on span "Save" at bounding box center [833, 476] width 22 height 10
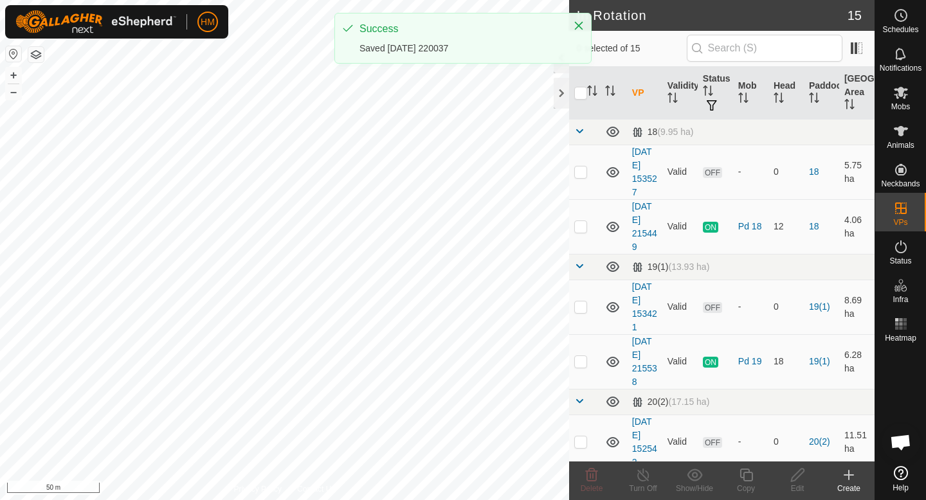
click at [851, 478] on icon at bounding box center [848, 474] width 15 height 15
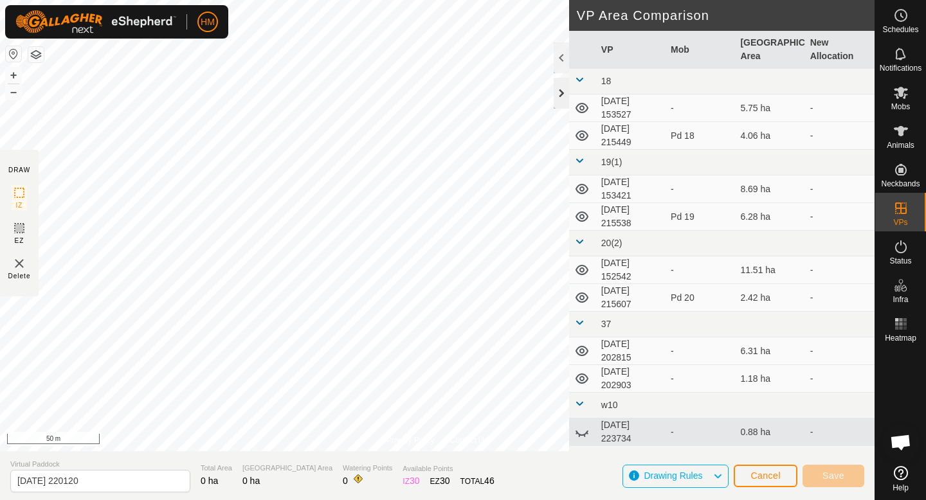
click at [566, 84] on div at bounding box center [560, 93] width 15 height 31
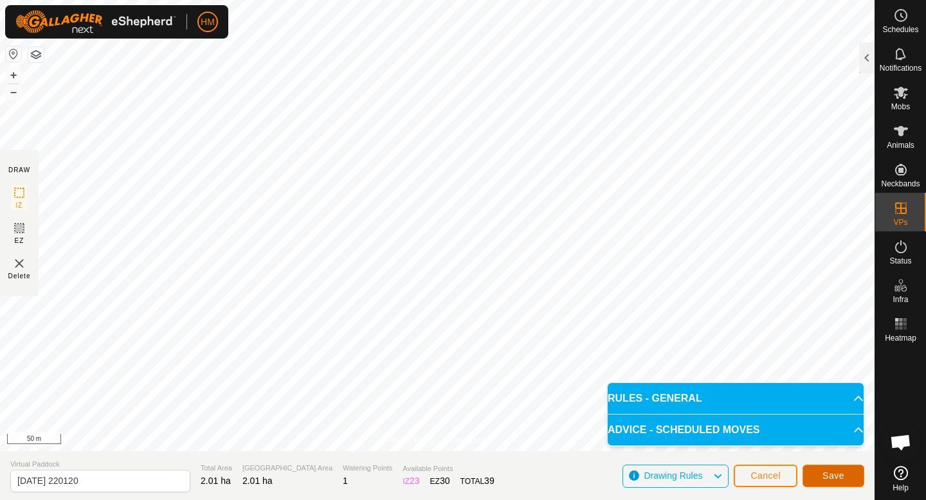
click at [845, 471] on button "Save" at bounding box center [833, 476] width 62 height 22
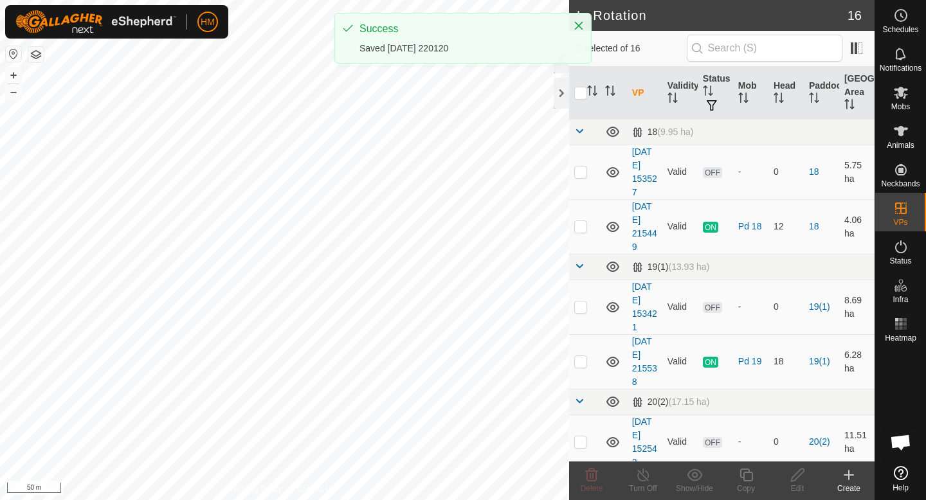
click at [848, 476] on icon at bounding box center [848, 475] width 0 height 9
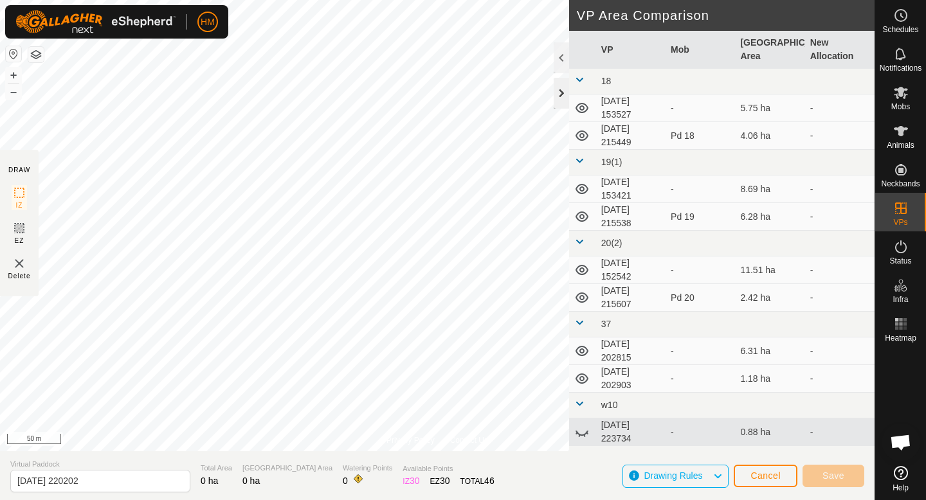
click at [559, 100] on div at bounding box center [560, 93] width 15 height 31
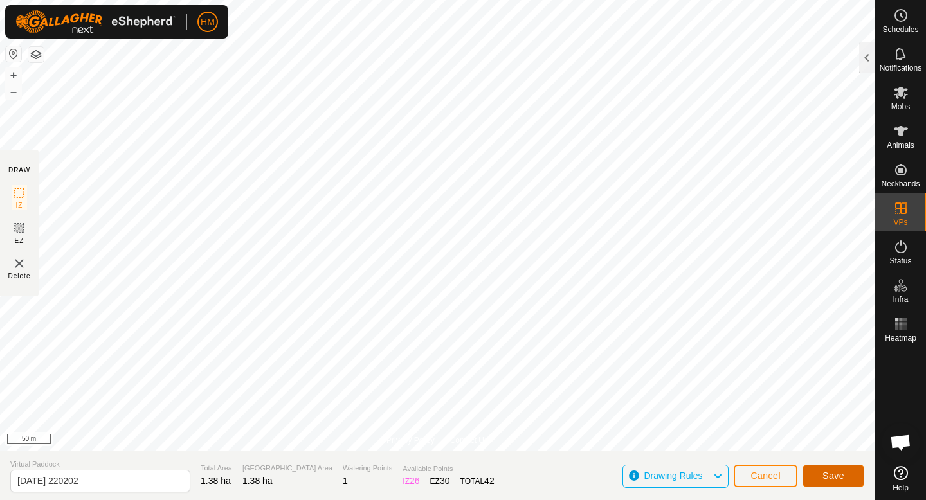
click at [835, 475] on span "Save" at bounding box center [833, 476] width 22 height 10
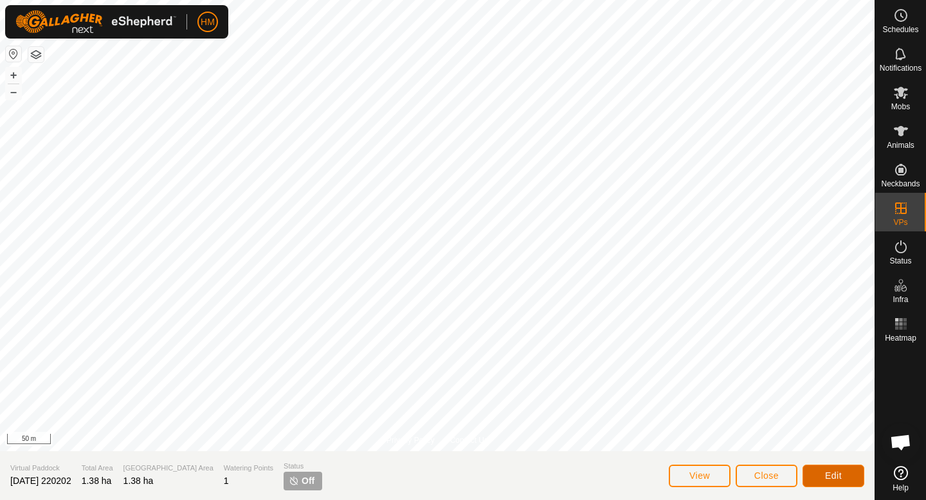
click at [827, 473] on span "Edit" at bounding box center [833, 476] width 17 height 10
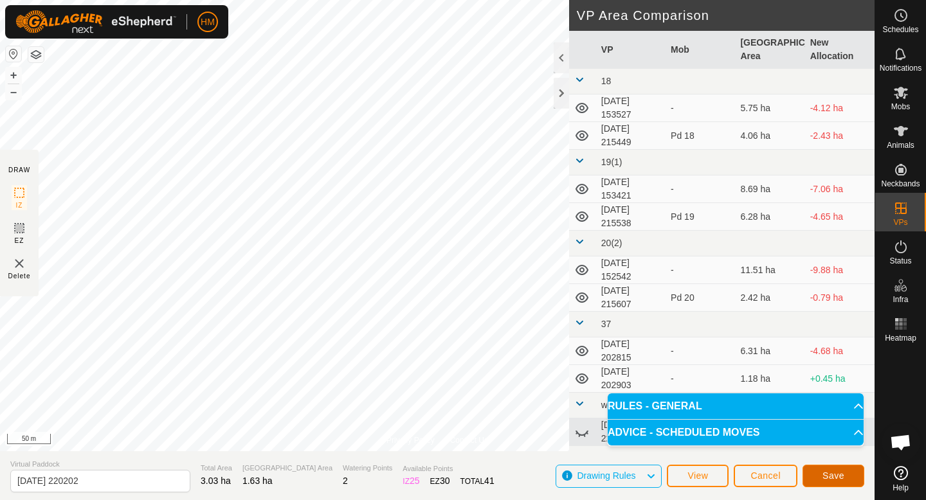
click at [828, 471] on span "Save" at bounding box center [833, 476] width 22 height 10
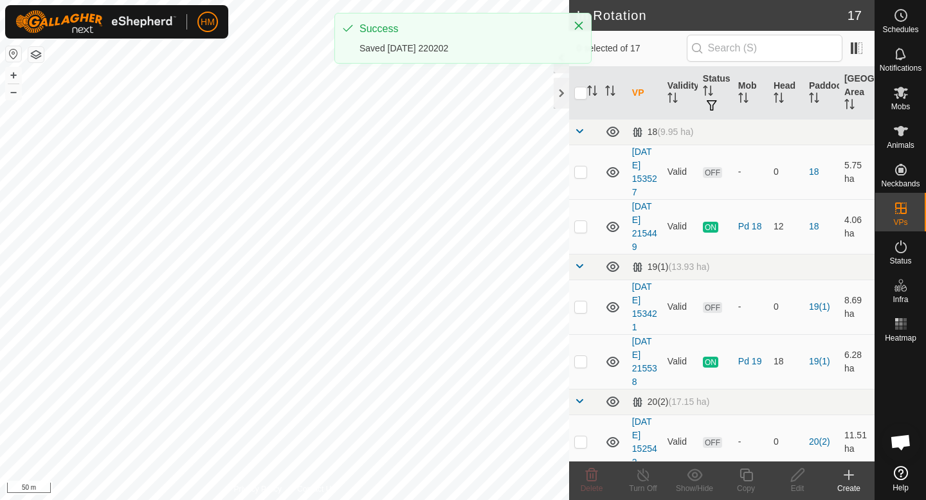
click at [848, 486] on div "Create" at bounding box center [848, 489] width 51 height 12
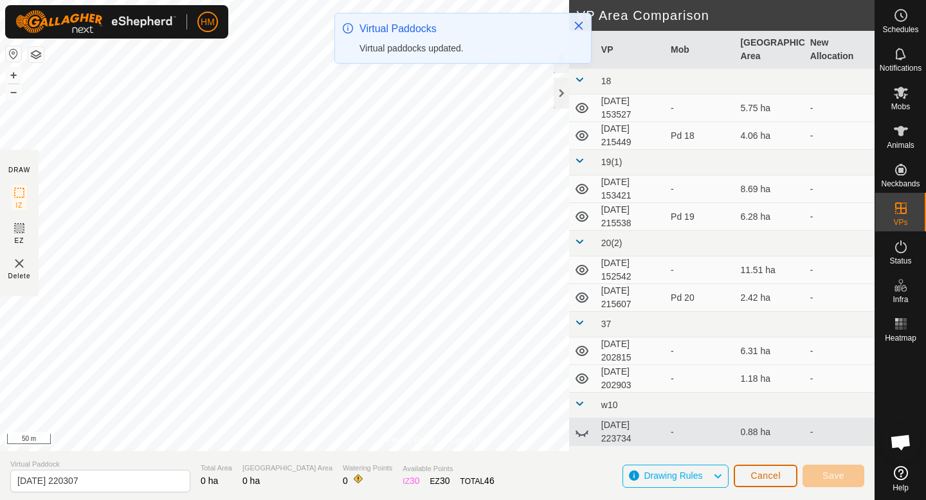
click at [778, 468] on button "Cancel" at bounding box center [765, 476] width 64 height 22
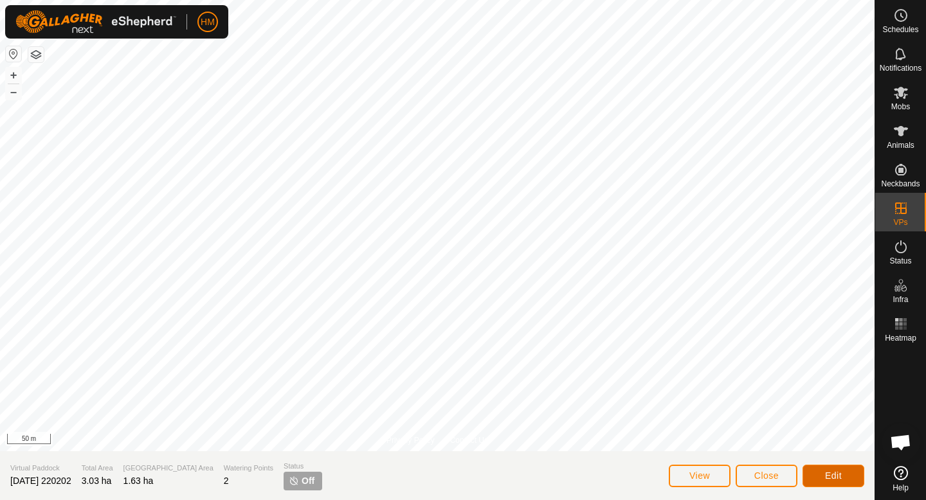
click at [848, 475] on button "Edit" at bounding box center [833, 476] width 62 height 22
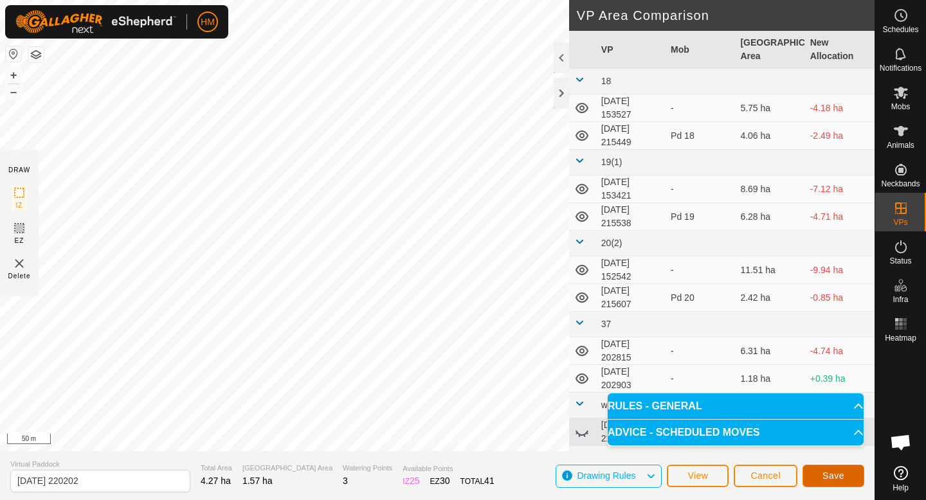
click at [818, 471] on button "Save" at bounding box center [833, 476] width 62 height 22
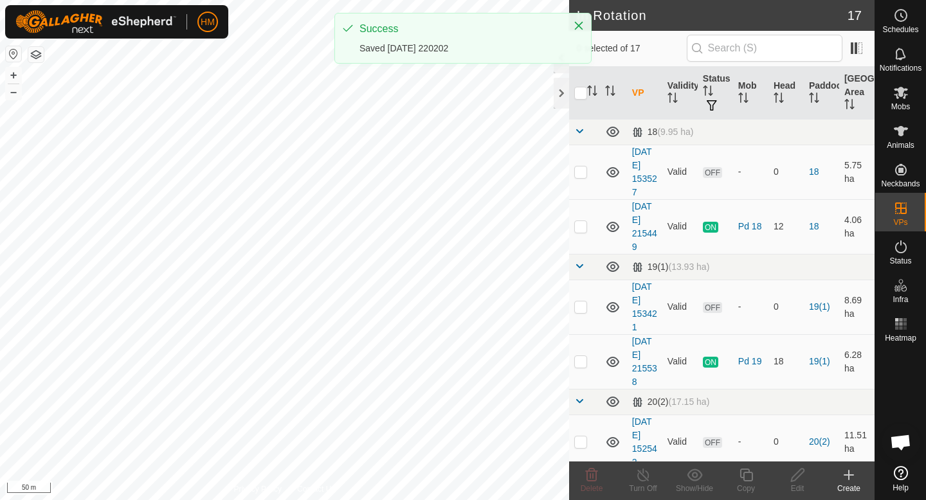
click at [849, 475] on icon at bounding box center [848, 475] width 9 height 0
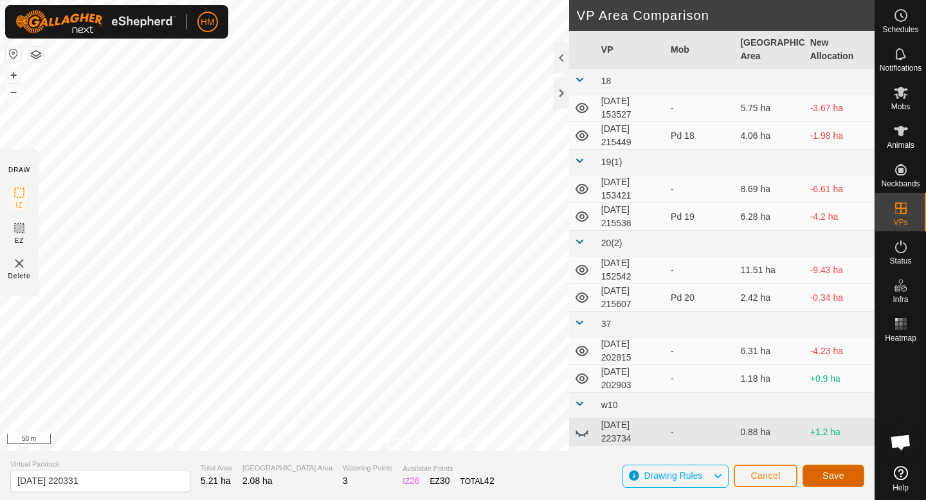
click at [833, 471] on span "Save" at bounding box center [833, 476] width 22 height 10
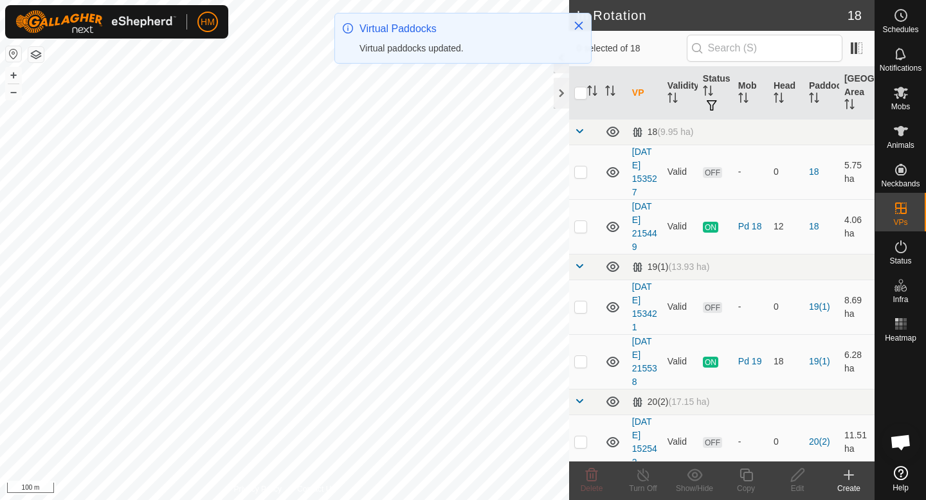
click at [848, 478] on icon at bounding box center [848, 475] width 0 height 9
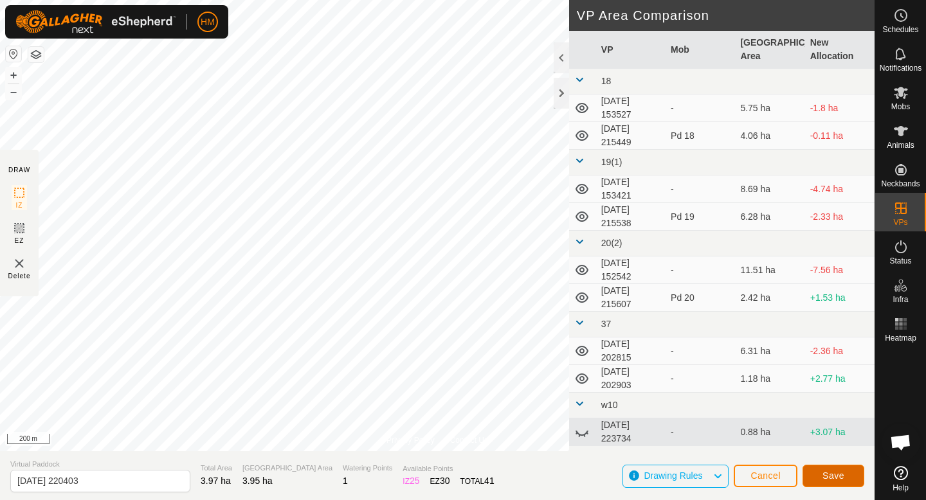
click at [843, 478] on span "Save" at bounding box center [833, 476] width 22 height 10
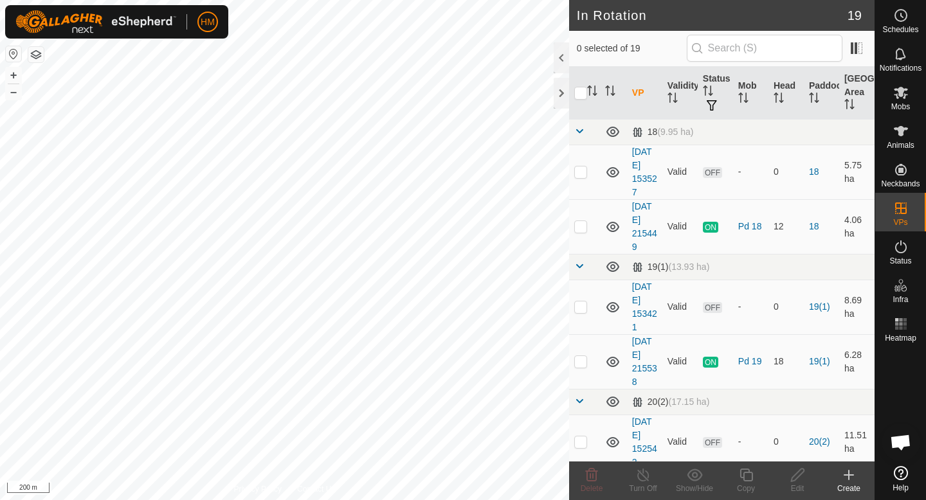
click at [848, 472] on icon at bounding box center [848, 475] width 0 height 9
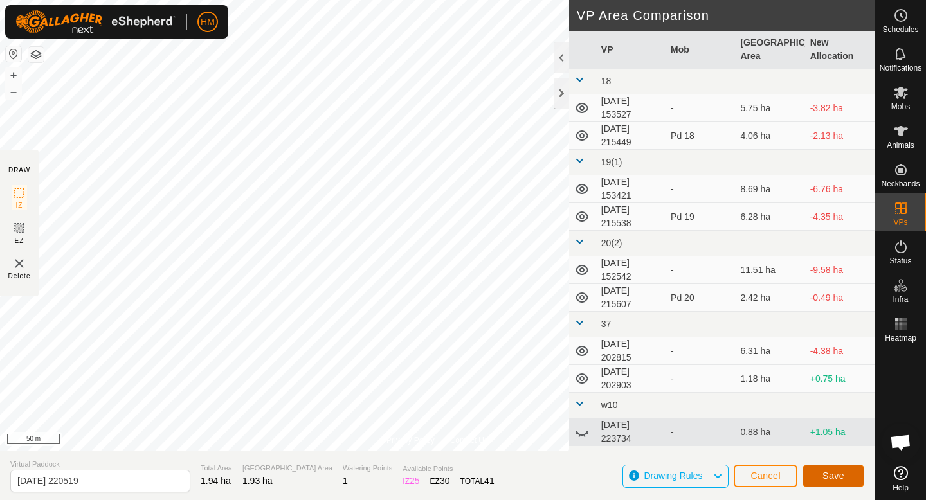
click at [833, 478] on span "Save" at bounding box center [833, 476] width 22 height 10
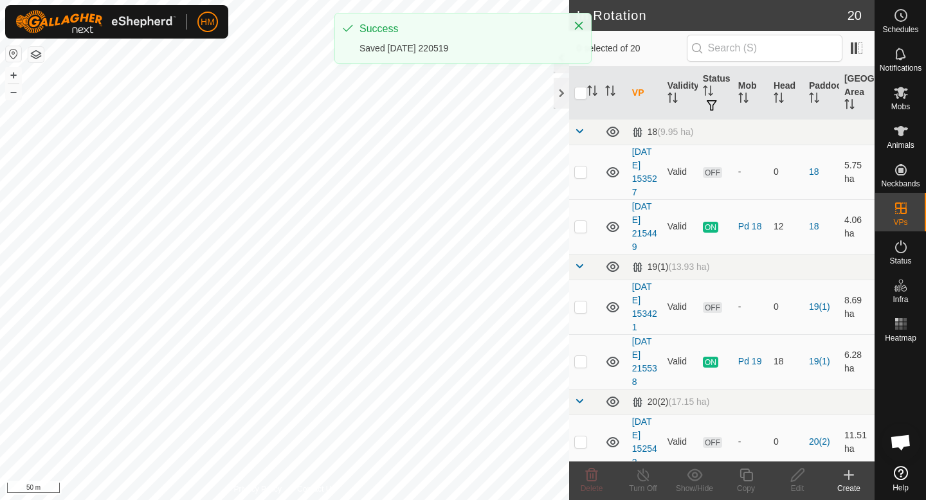
click at [848, 471] on icon at bounding box center [848, 475] width 0 height 9
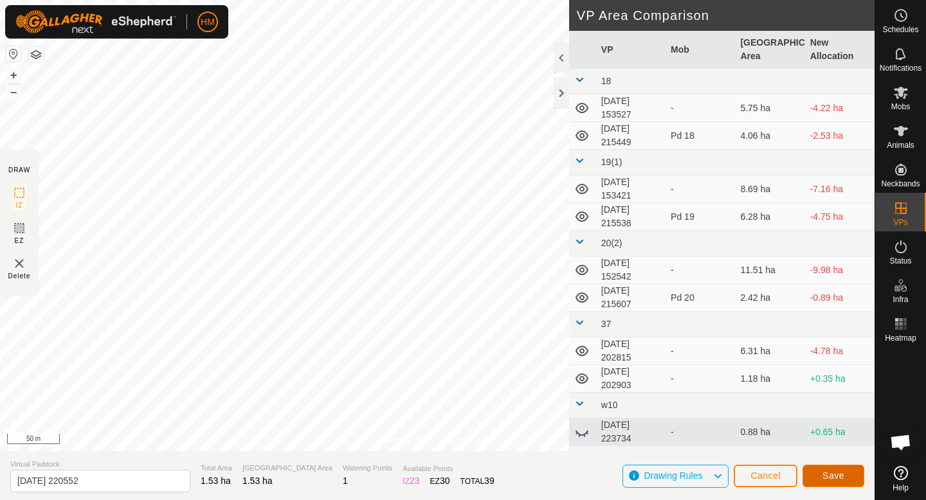
click at [834, 478] on span "Save" at bounding box center [833, 476] width 22 height 10
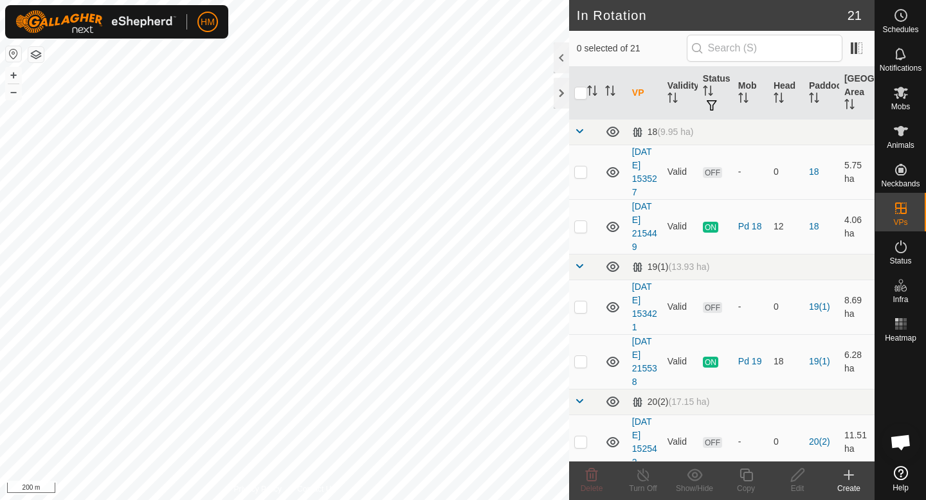
click at [848, 477] on icon at bounding box center [848, 475] width 0 height 9
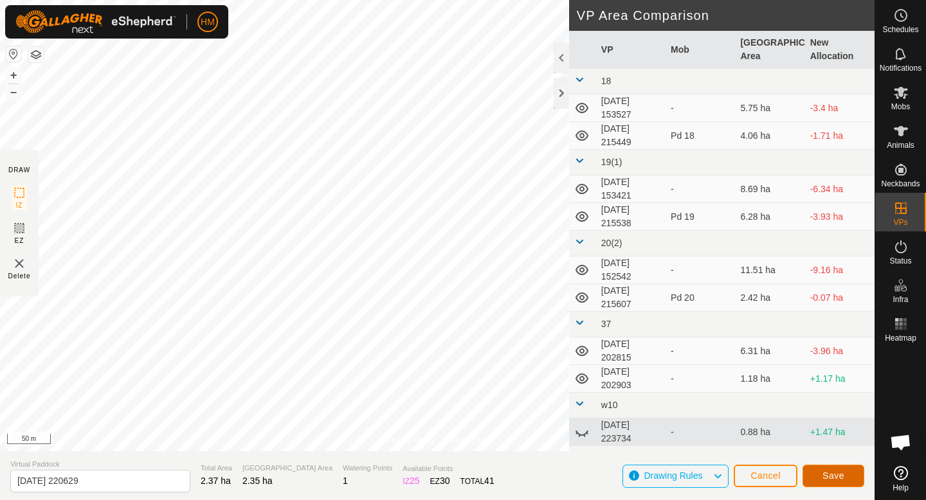
click at [841, 472] on span "Save" at bounding box center [833, 476] width 22 height 10
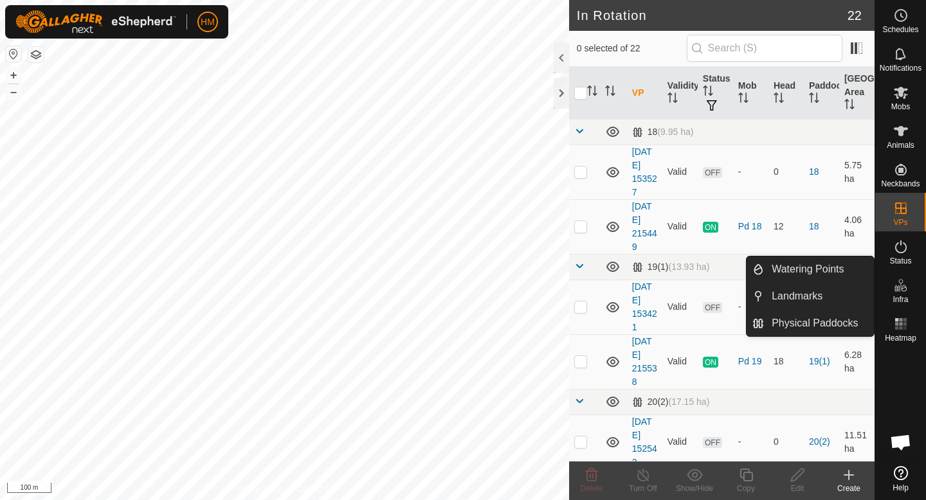
click at [900, 294] on es-infrastructure-svg-icon at bounding box center [900, 285] width 23 height 21
click at [820, 268] on link "Watering Points" at bounding box center [819, 269] width 110 height 26
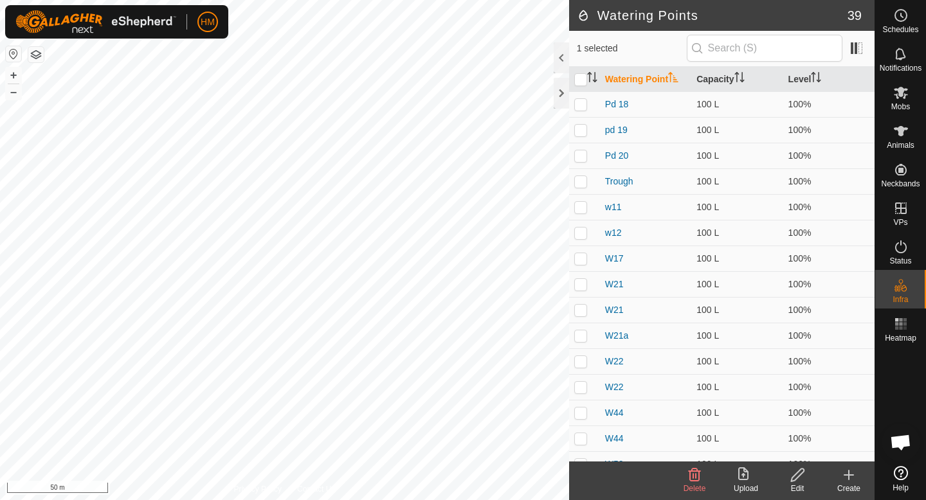
click at [850, 478] on icon at bounding box center [848, 474] width 15 height 15
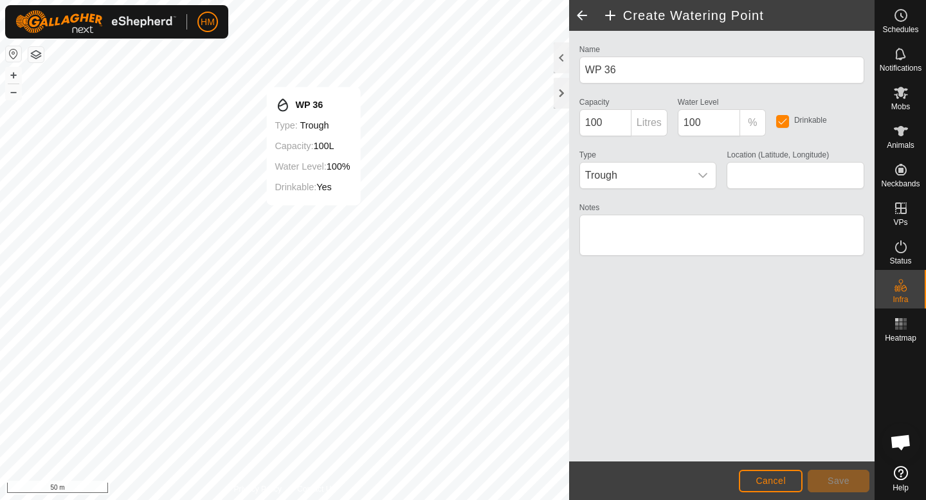
type input "-45.563988, 167.938794"
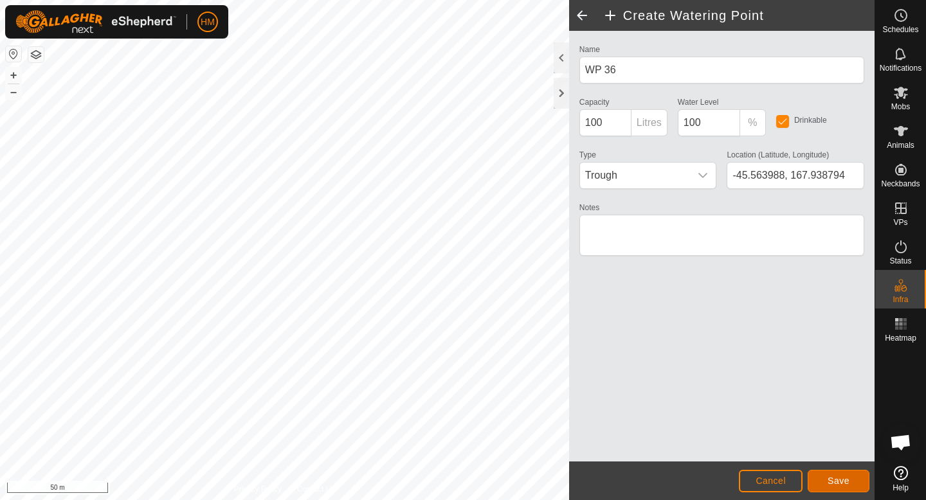
click at [841, 488] on button "Save" at bounding box center [838, 481] width 62 height 22
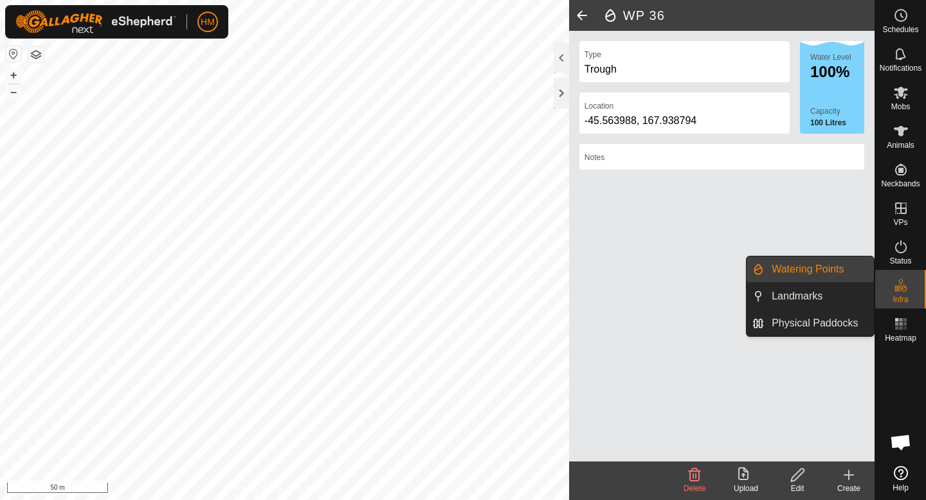
click at [821, 269] on link "Watering Points" at bounding box center [819, 269] width 110 height 26
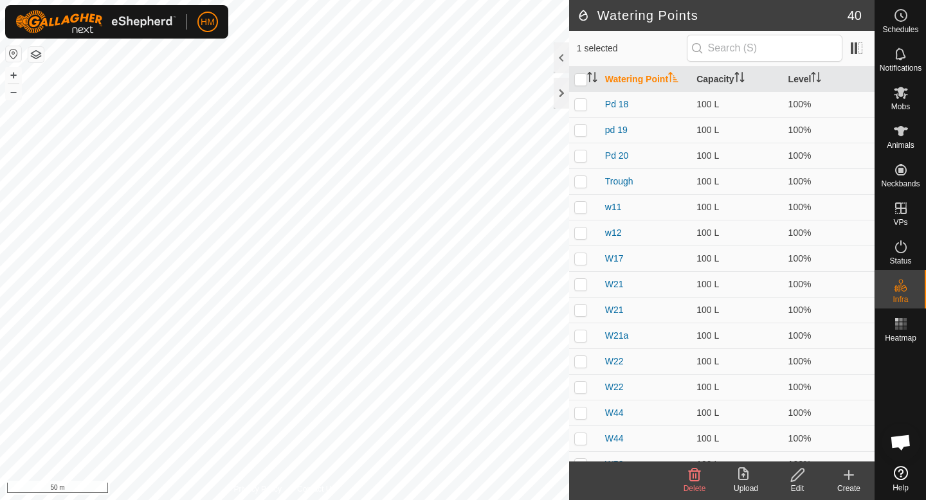
click at [843, 481] on icon at bounding box center [848, 474] width 15 height 15
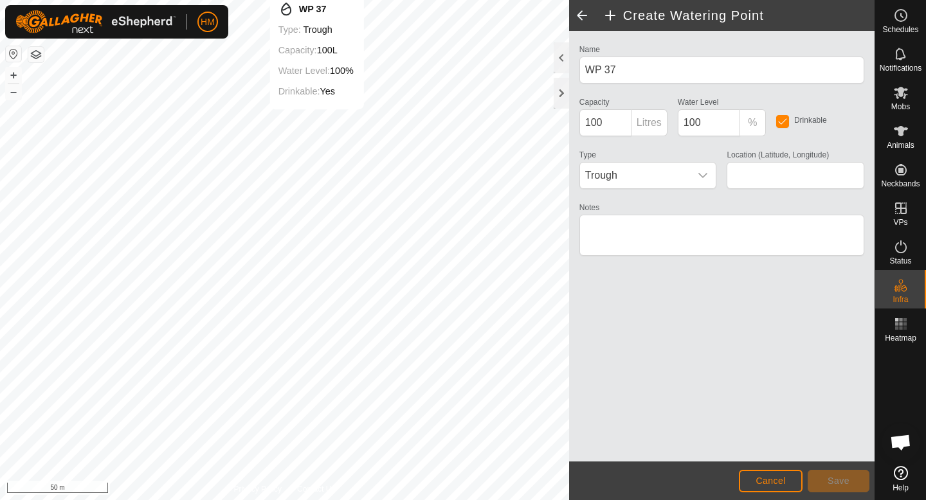
type input "-45.563523, 167.941044"
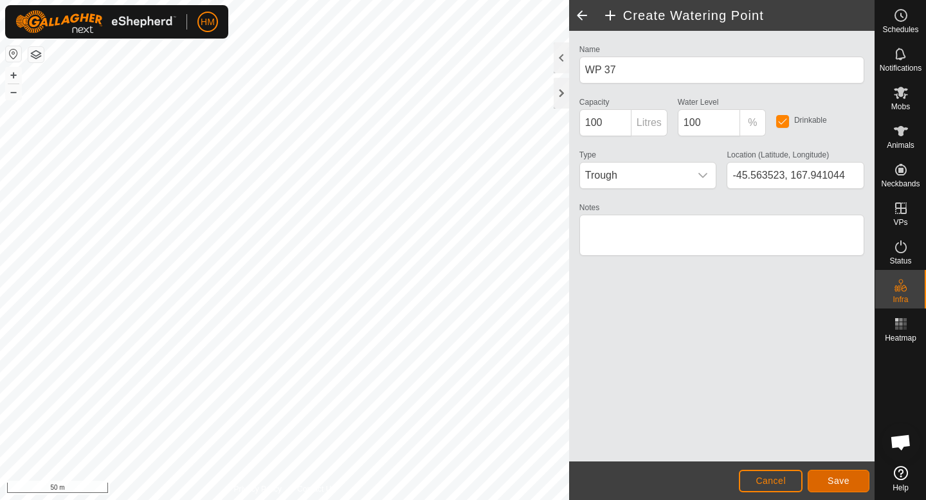
click at [852, 472] on button "Save" at bounding box center [838, 481] width 62 height 22
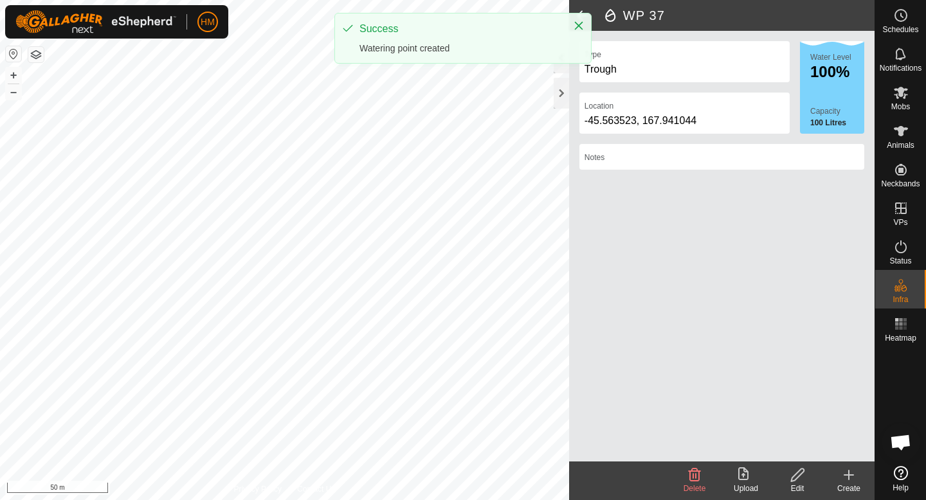
click at [852, 472] on icon at bounding box center [848, 474] width 15 height 15
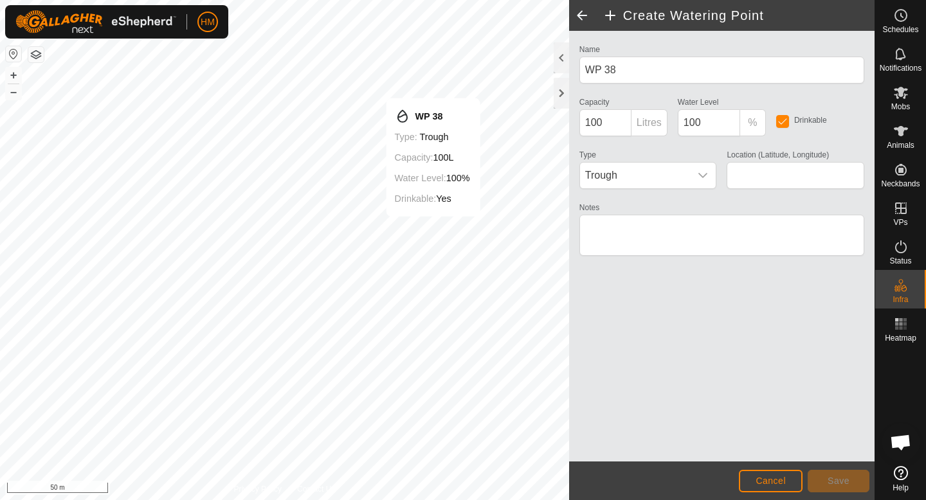
type input "-45.564722, 167.942094"
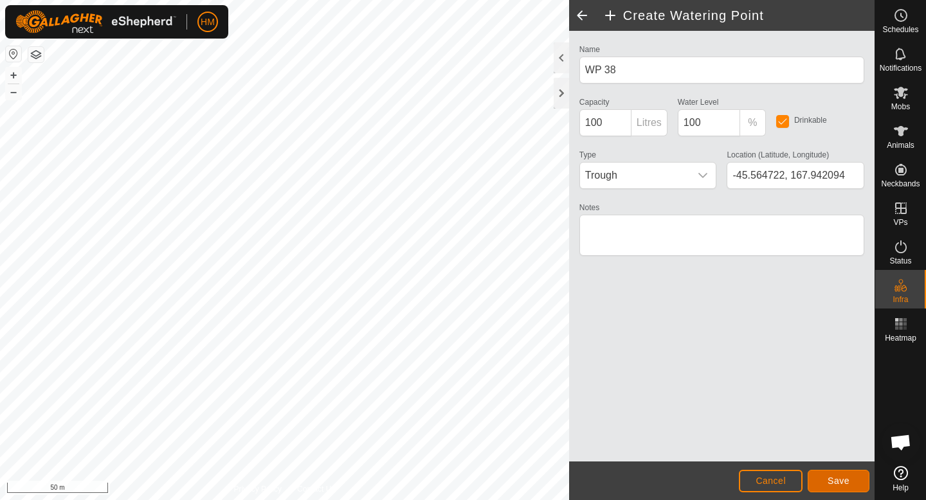
click at [838, 476] on span "Save" at bounding box center [838, 481] width 22 height 10
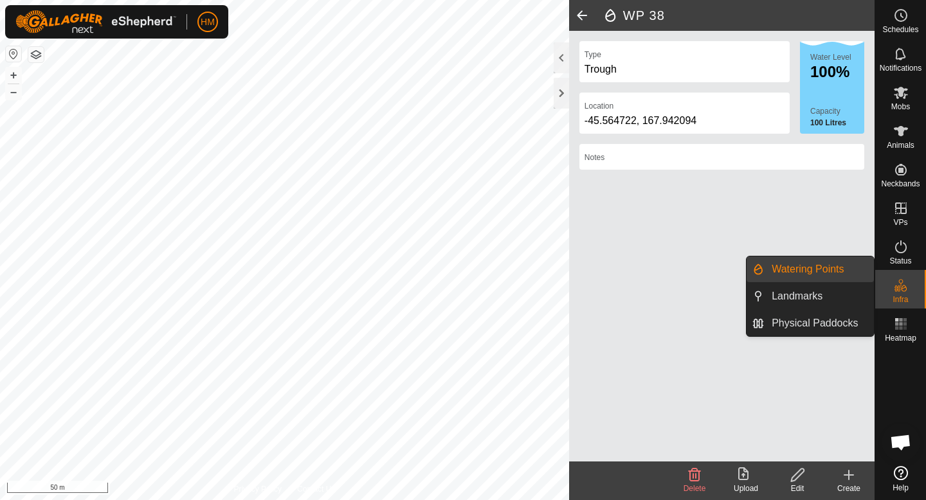
click at [821, 274] on link "Watering Points" at bounding box center [819, 269] width 110 height 26
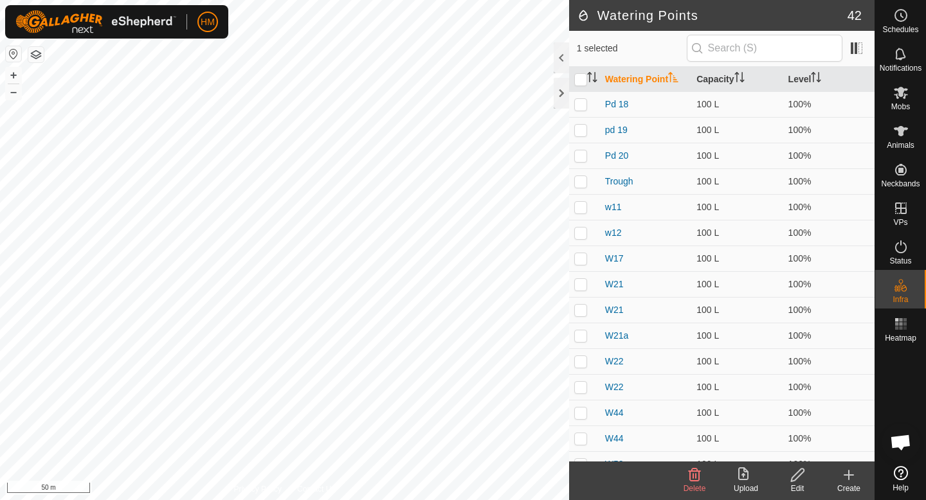
click at [850, 477] on icon at bounding box center [848, 474] width 15 height 15
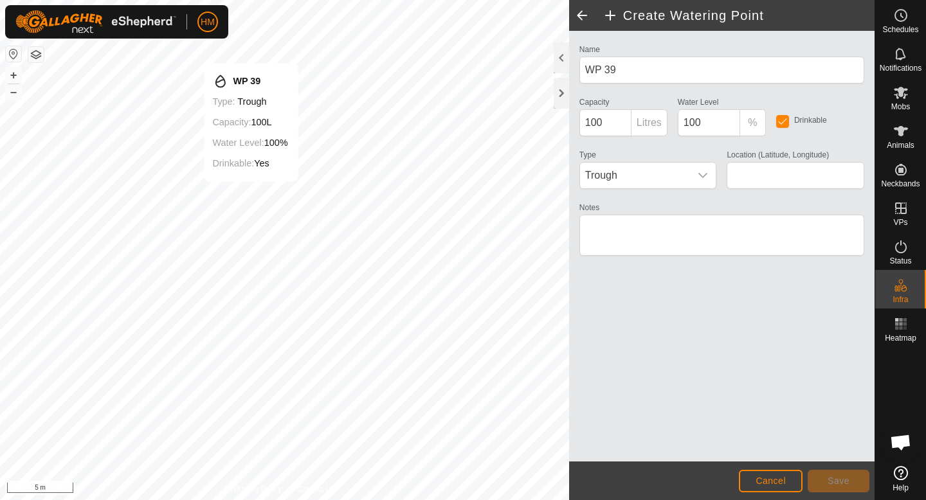
type input "-45.565222, 167.939335"
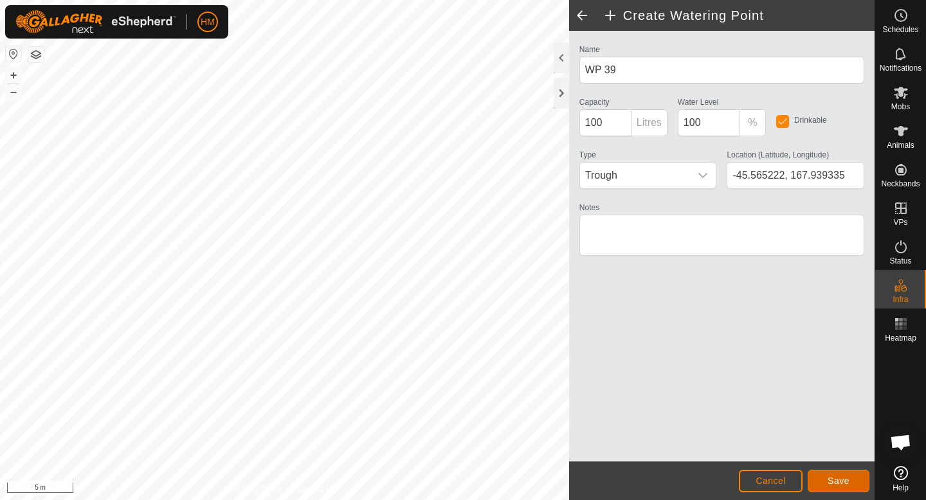
click at [863, 480] on button "Save" at bounding box center [838, 481] width 62 height 22
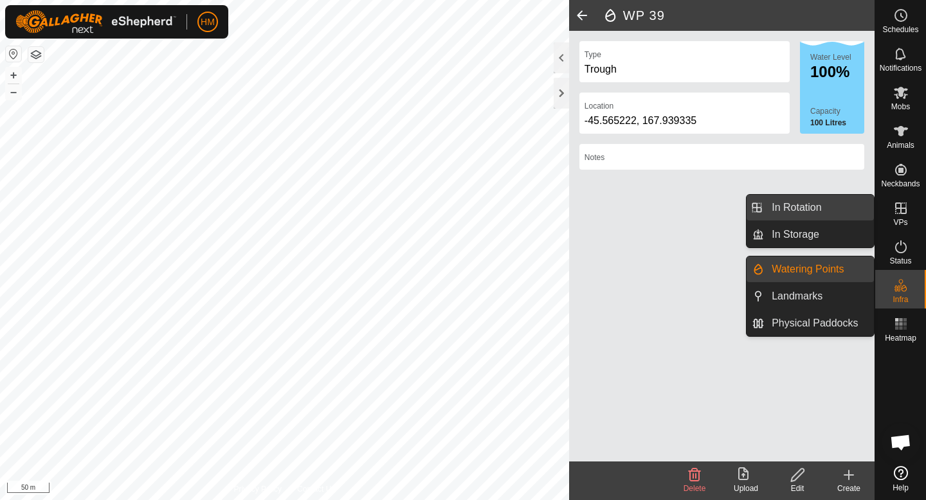
click at [841, 208] on link "In Rotation" at bounding box center [819, 208] width 110 height 26
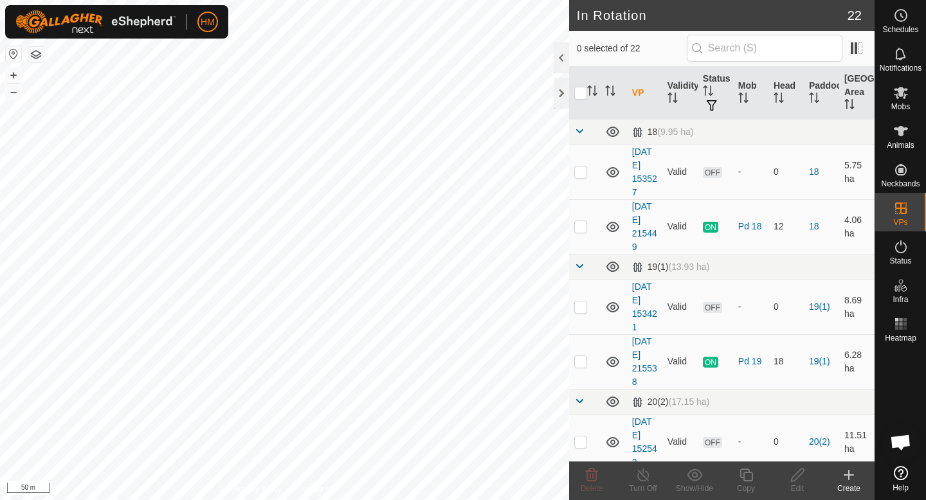
click at [853, 476] on icon at bounding box center [848, 474] width 15 height 15
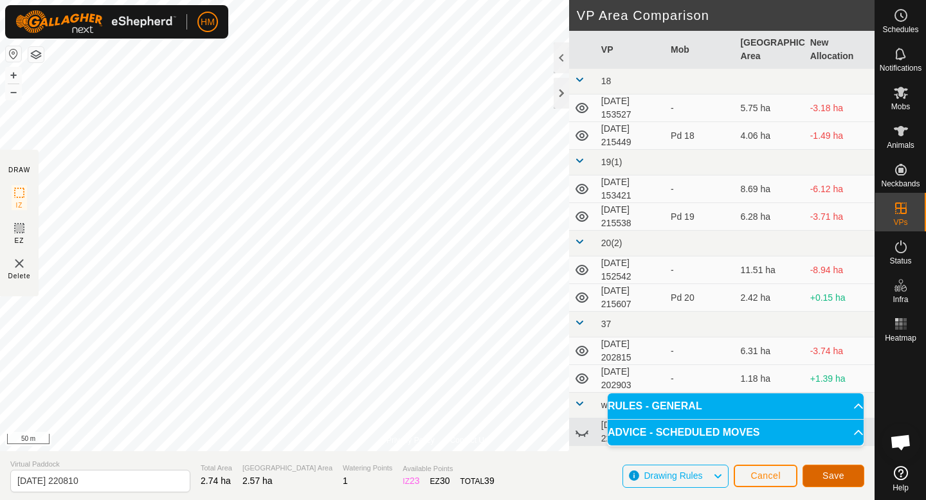
click at [844, 479] on button "Save" at bounding box center [833, 476] width 62 height 22
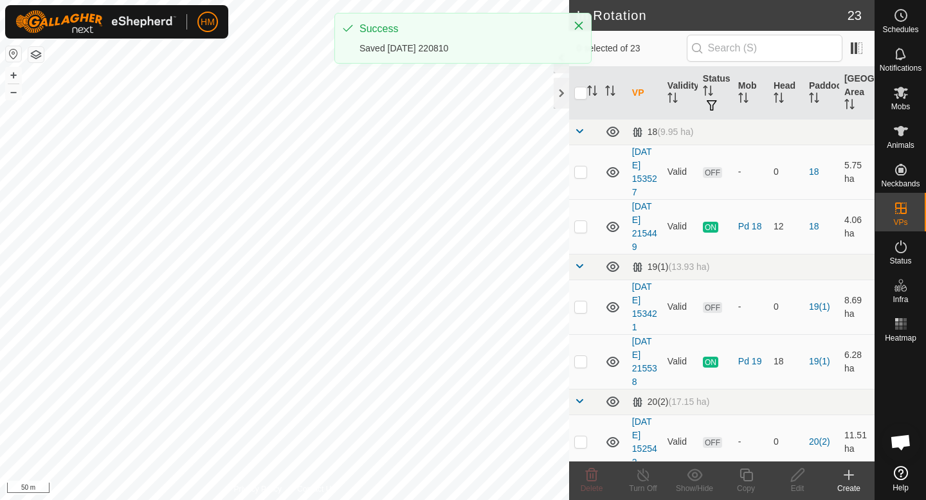
click at [846, 478] on icon at bounding box center [848, 474] width 15 height 15
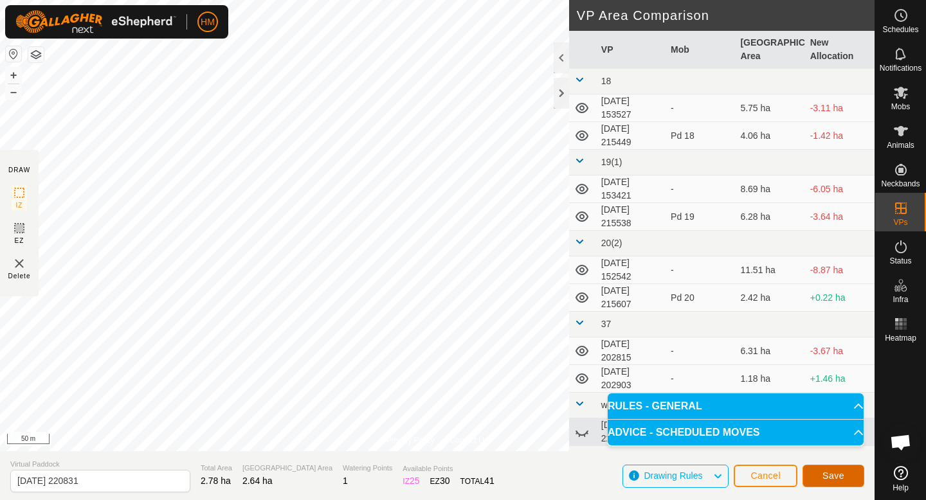
click at [838, 481] on button "Save" at bounding box center [833, 476] width 62 height 22
